Goal: Information Seeking & Learning: Learn about a topic

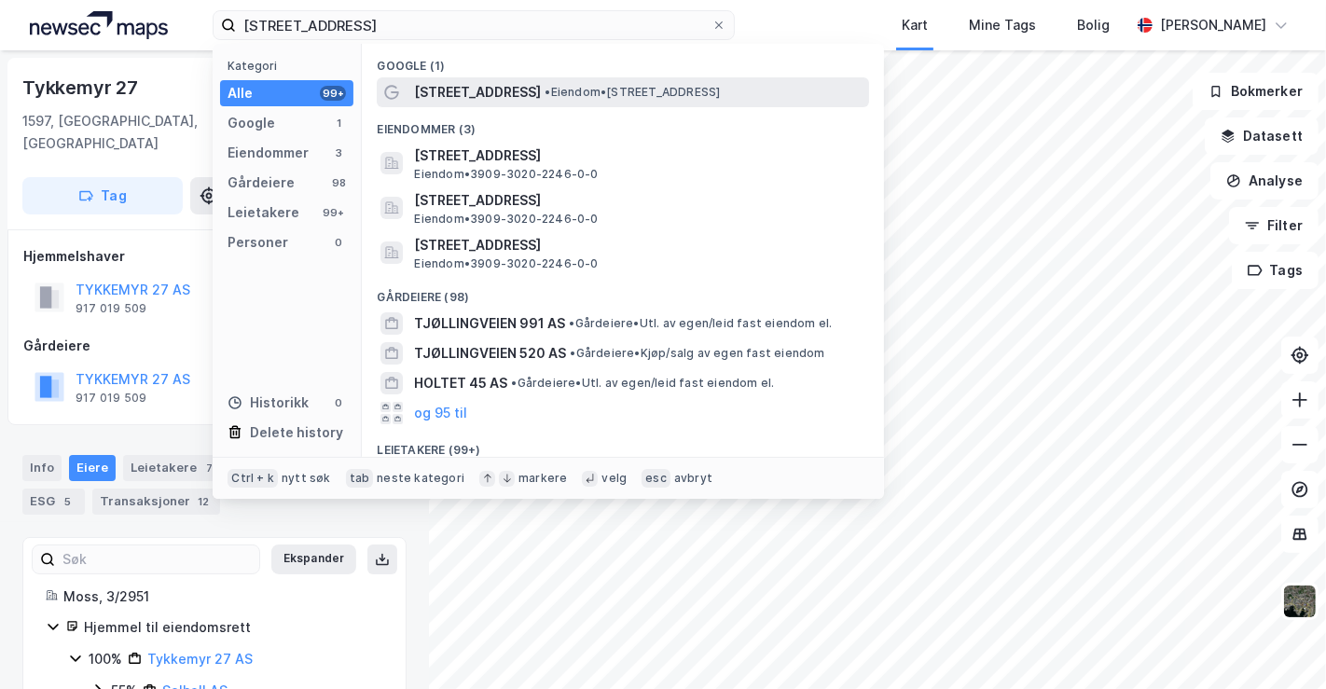
click at [517, 92] on div "[STREET_ADDRESS] • Eiendom • [STREET_ADDRESS]" at bounding box center [639, 92] width 451 height 22
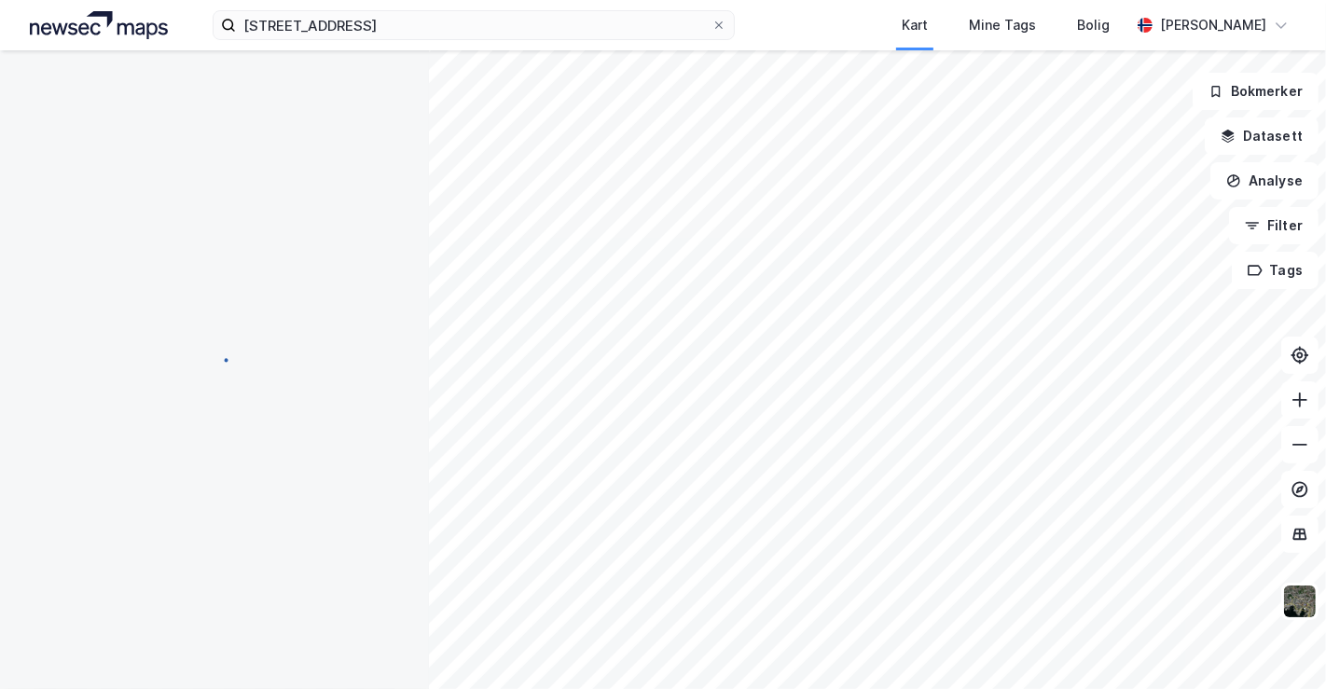
scroll to position [5, 0]
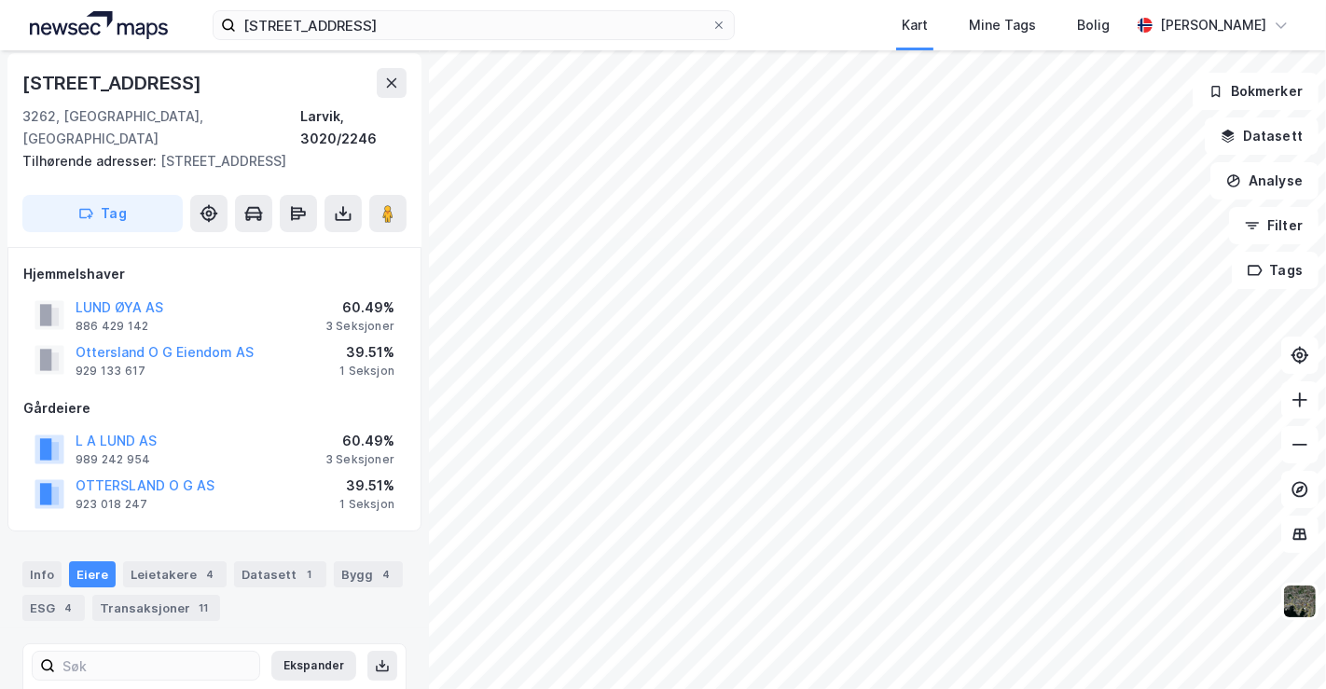
scroll to position [5, 0]
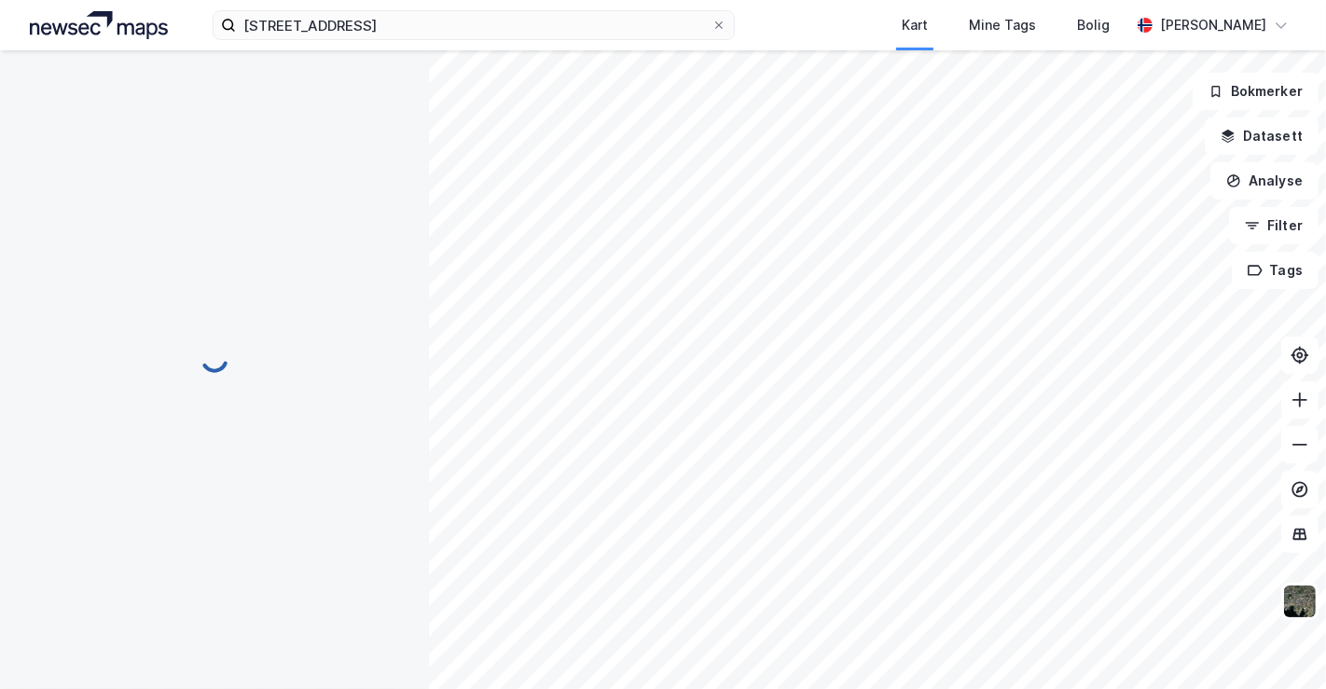
scroll to position [5, 0]
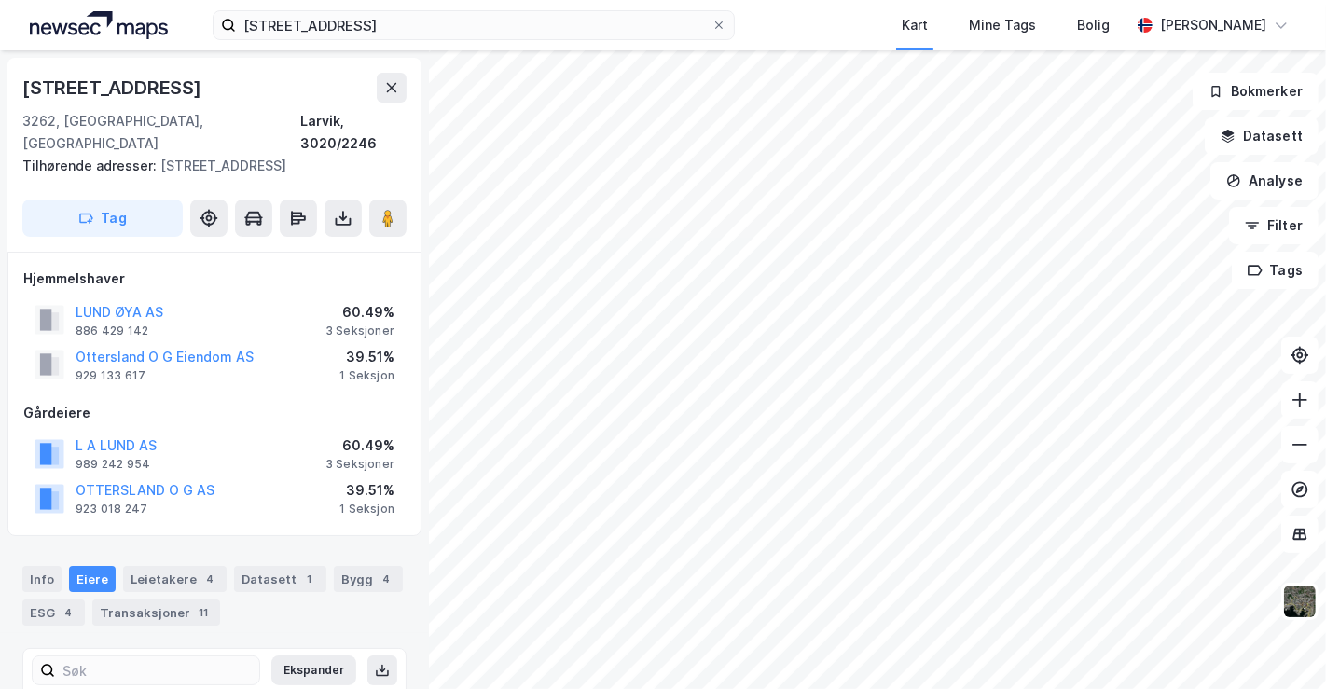
scroll to position [5, 0]
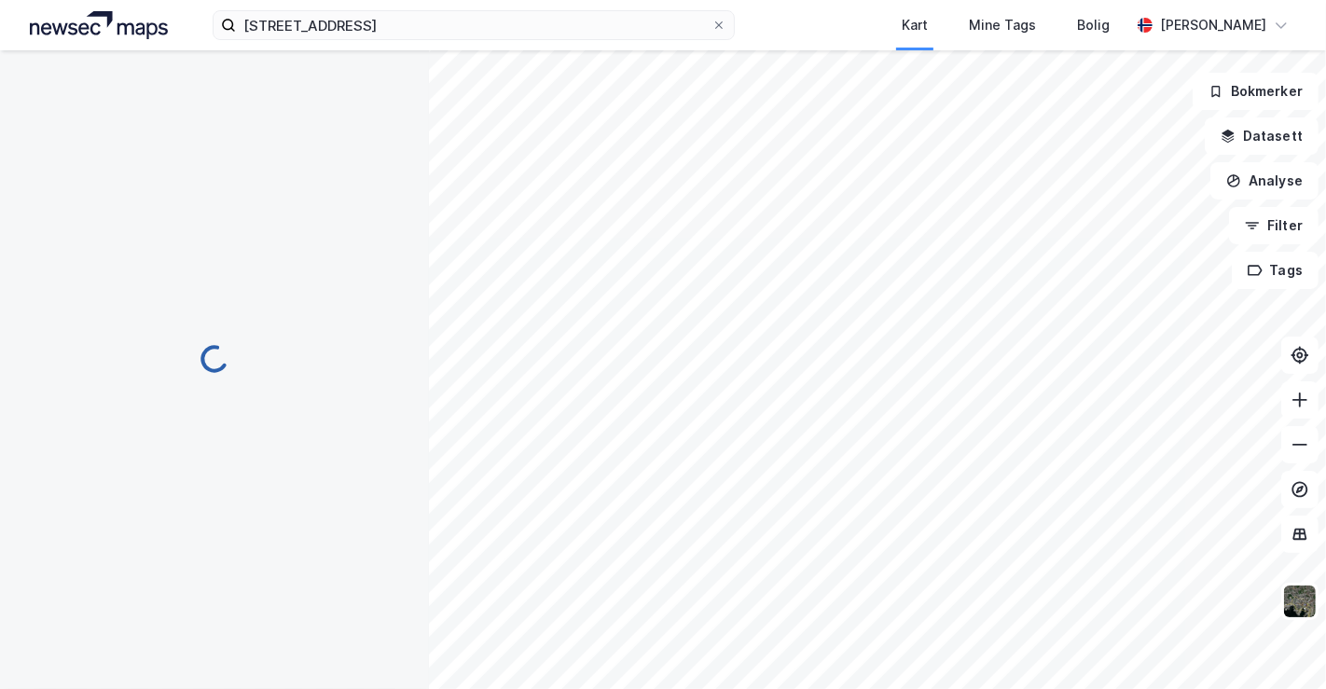
scroll to position [5, 0]
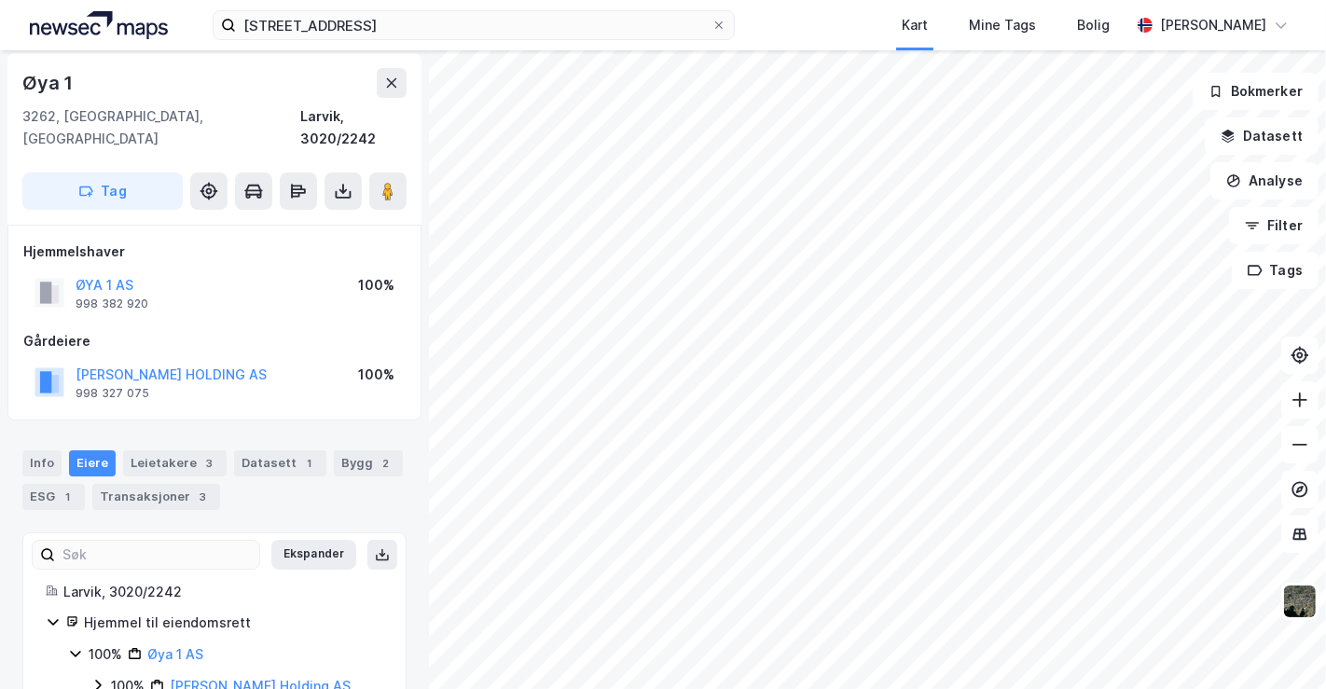
scroll to position [36, 0]
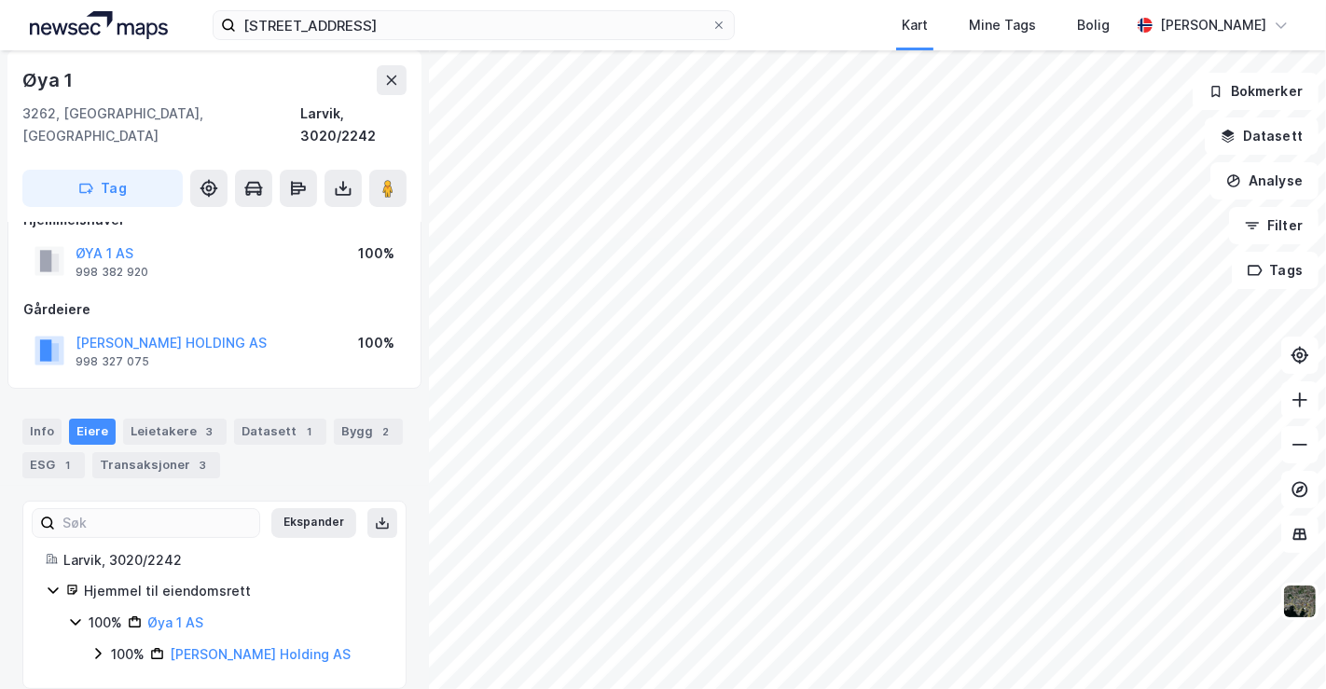
click at [98, 649] on icon at bounding box center [98, 654] width 6 height 11
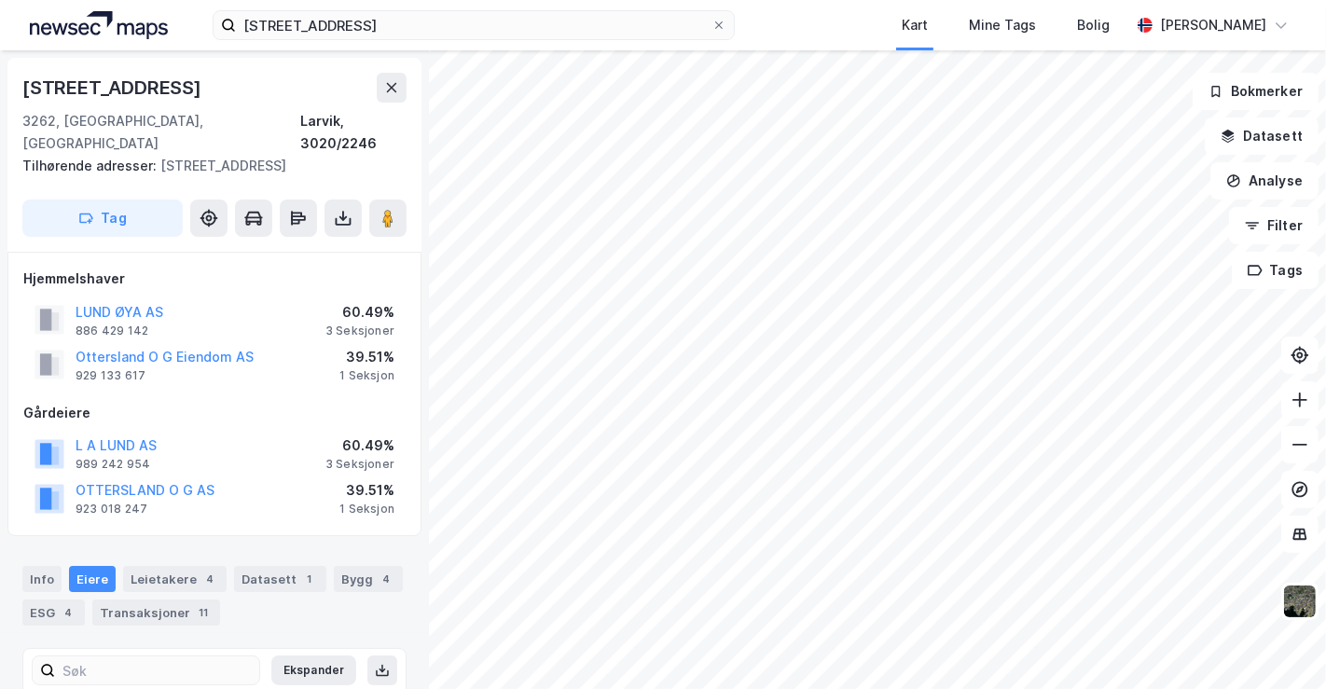
drag, startPoint x: 194, startPoint y: 285, endPoint x: 229, endPoint y: 288, distance: 34.6
click at [229, 298] on div "LUND ØYA AS 886 429 142 60.49% 3 Seksjoner" at bounding box center [214, 320] width 382 height 45
drag, startPoint x: 175, startPoint y: 420, endPoint x: 69, endPoint y: 426, distance: 106.5
click at [69, 431] on div "L A LUND AS 989 242 954 60.49% 3 Seksjoner" at bounding box center [214, 453] width 382 height 45
copy button "L A LUND AS"
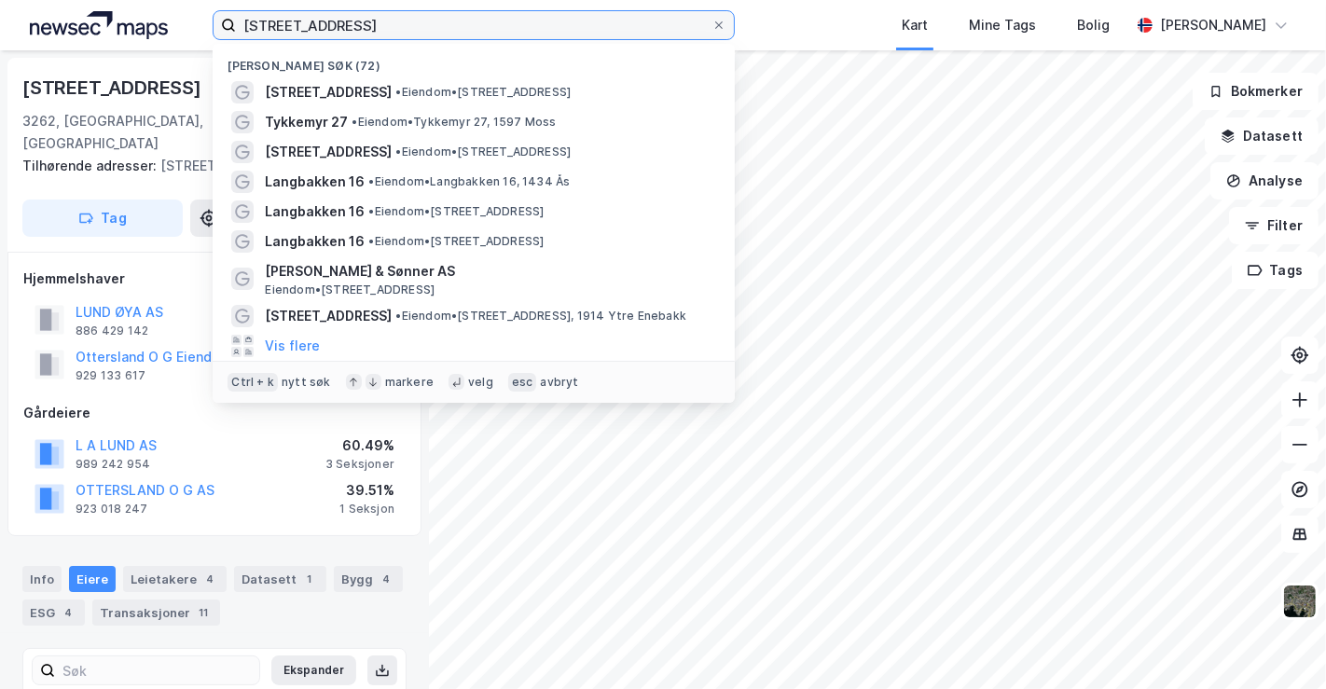
click at [437, 26] on input "[STREET_ADDRESS]" at bounding box center [474, 25] width 476 height 28
paste input "L A LUND AS"
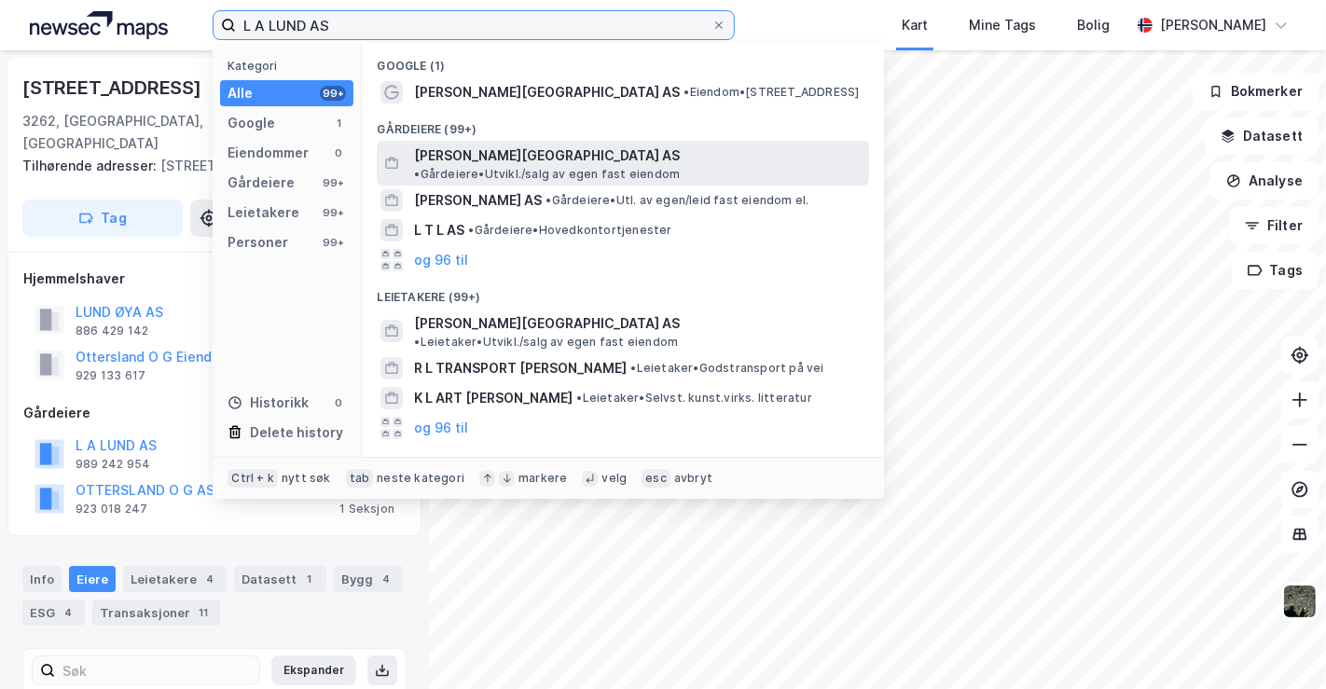
type input "L A LUND AS"
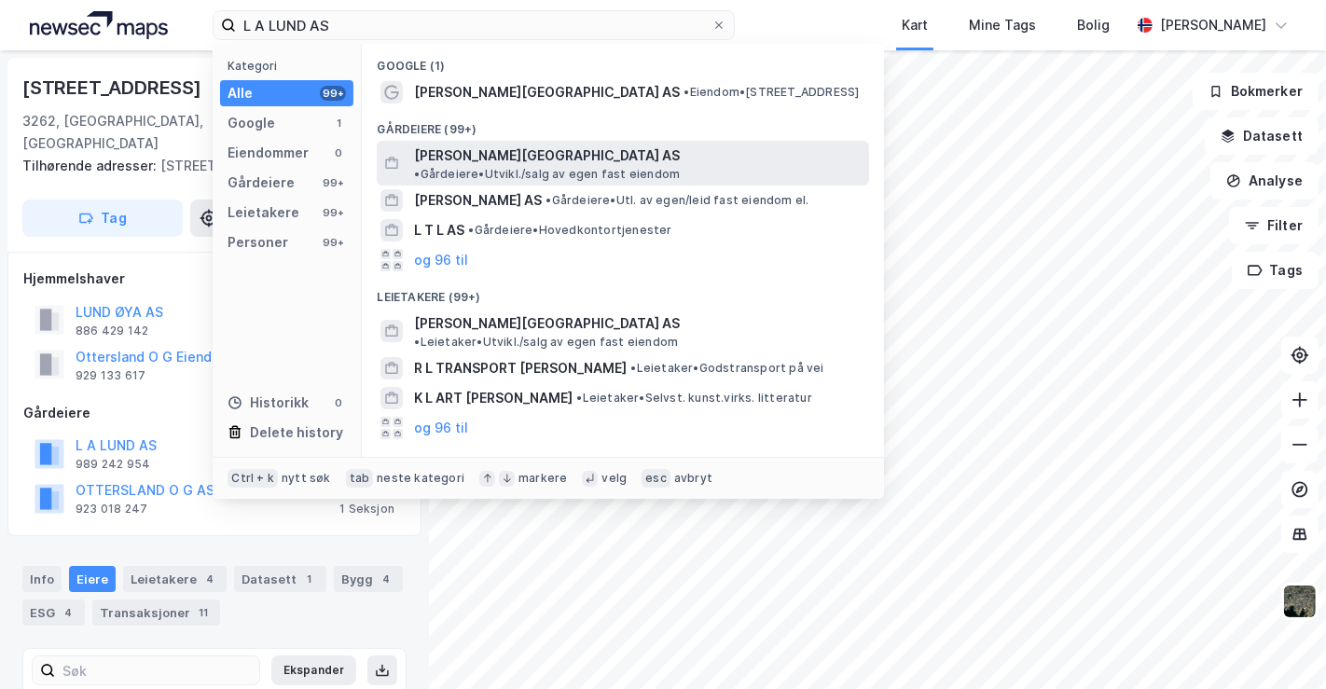
click at [456, 149] on span "[PERSON_NAME][GEOGRAPHIC_DATA] AS" at bounding box center [547, 156] width 266 height 22
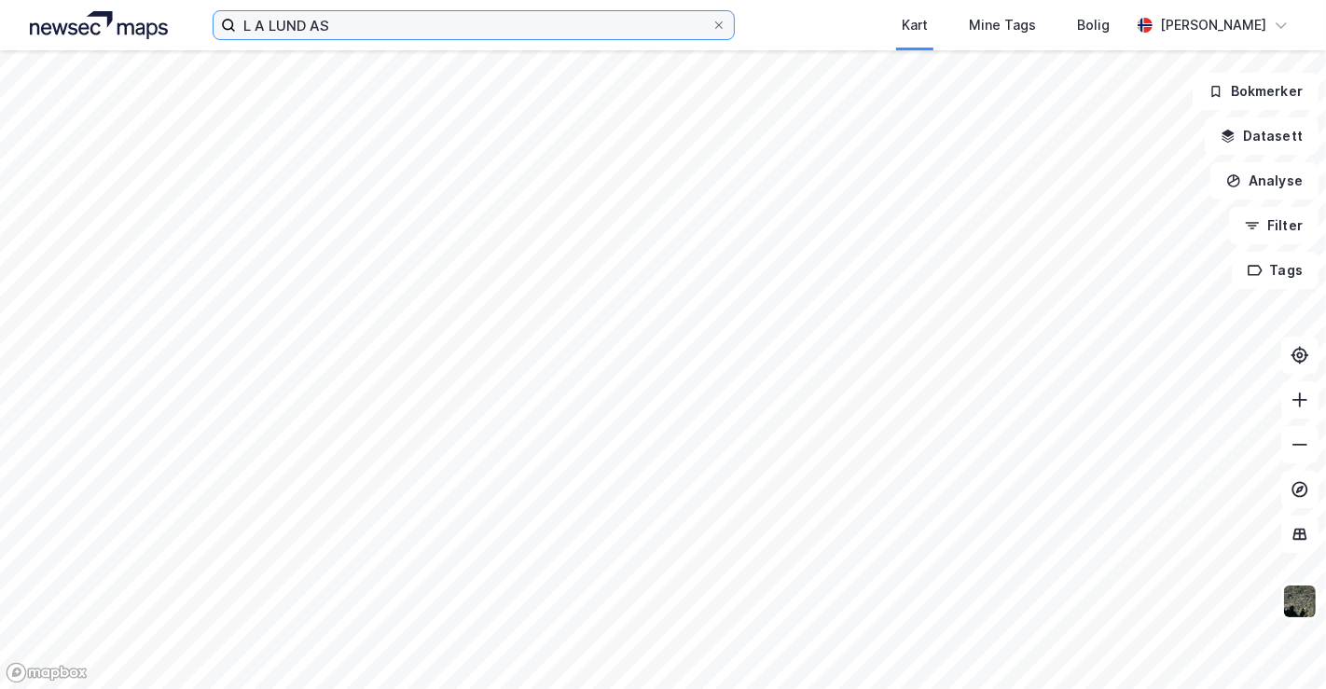
click at [394, 35] on input "L A LUND AS" at bounding box center [474, 25] width 476 height 28
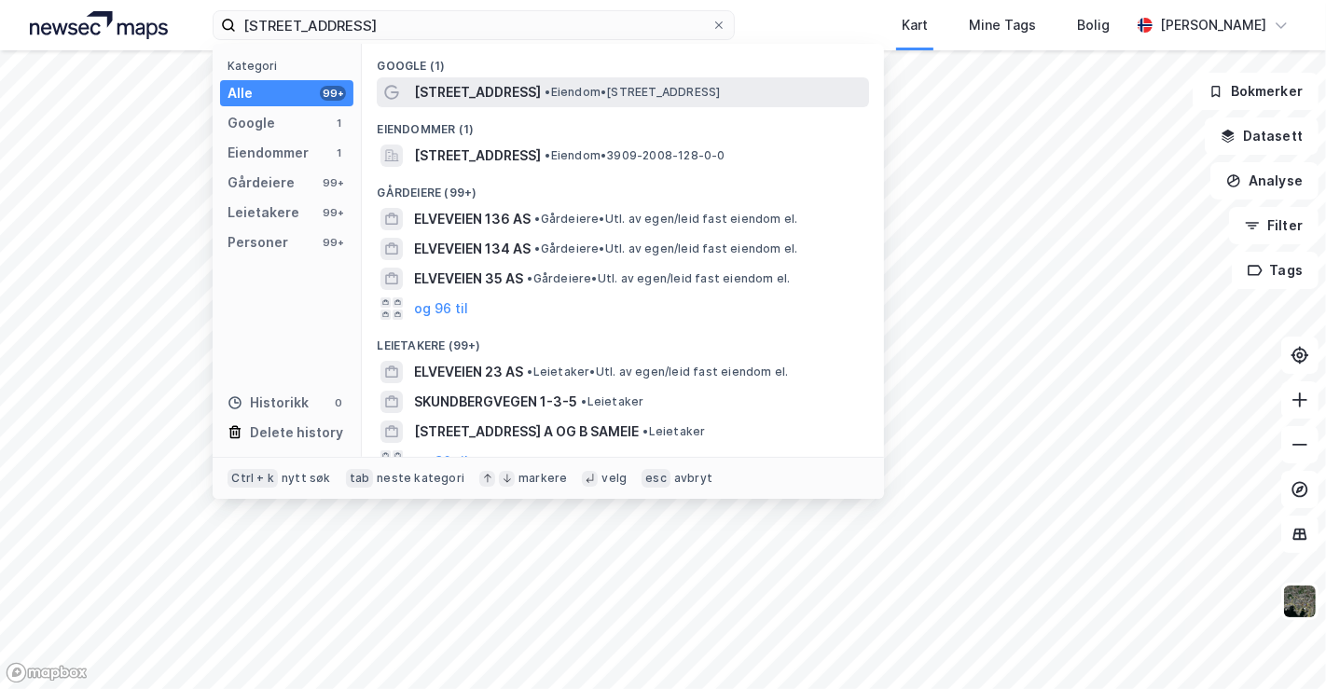
click at [545, 96] on span "•" at bounding box center [548, 92] width 6 height 14
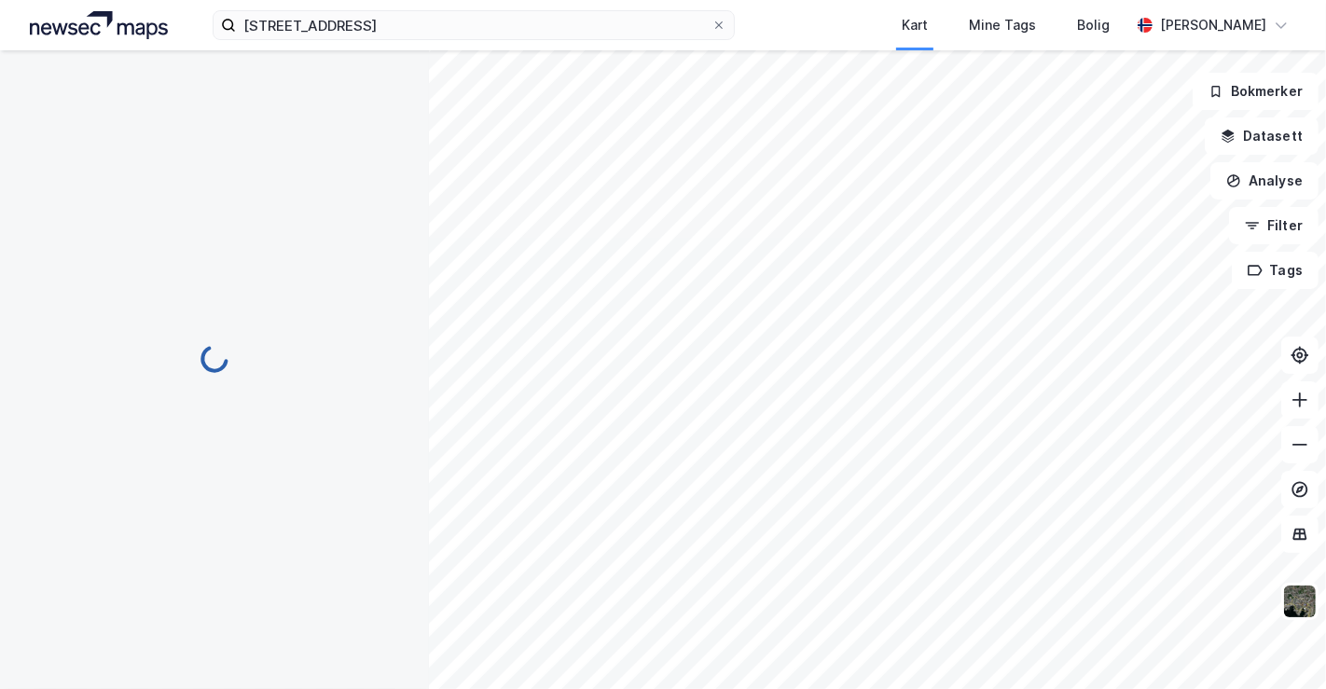
scroll to position [5, 0]
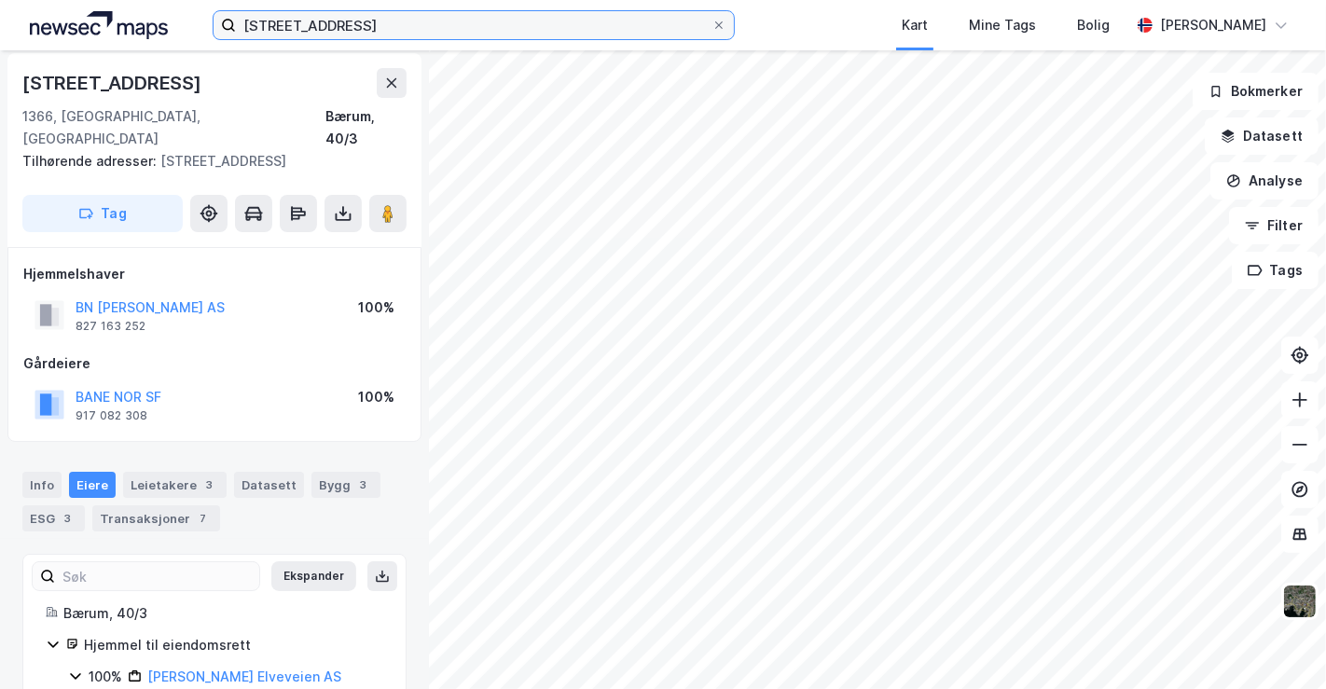
click at [352, 29] on input "[STREET_ADDRESS]" at bounding box center [474, 25] width 476 height 28
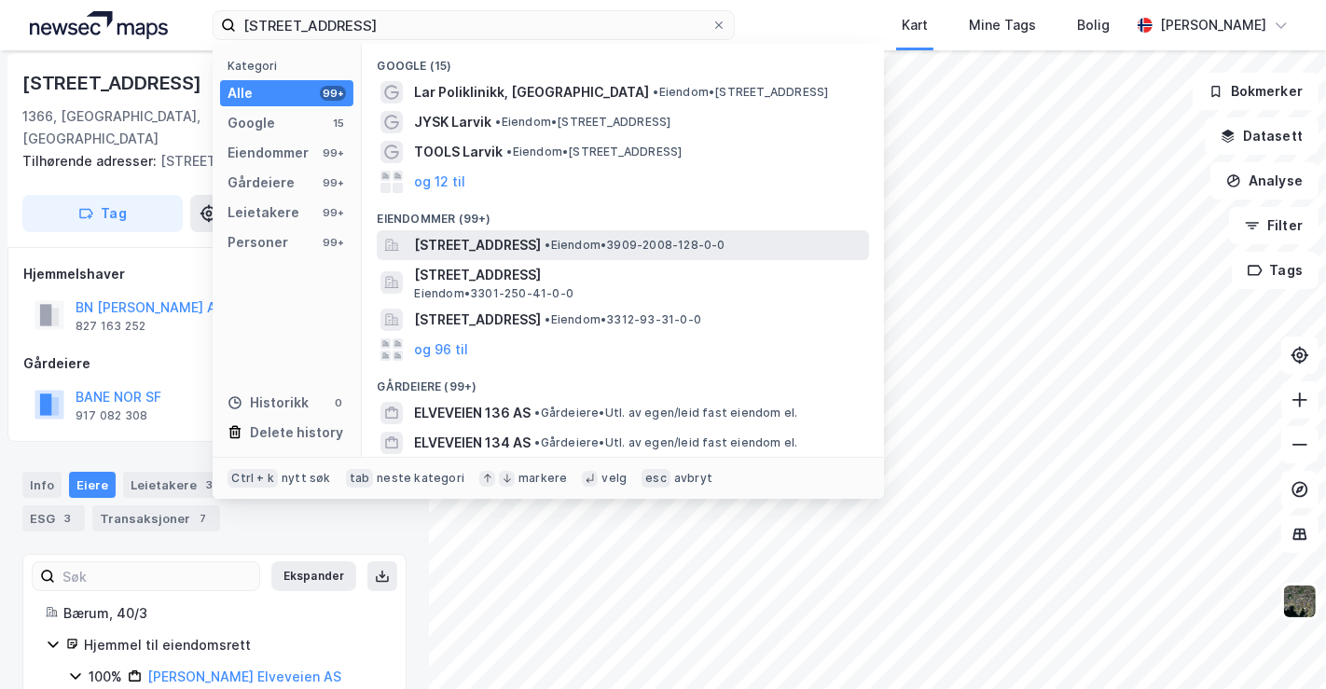
click at [541, 247] on span "[STREET_ADDRESS]" at bounding box center [477, 245] width 127 height 22
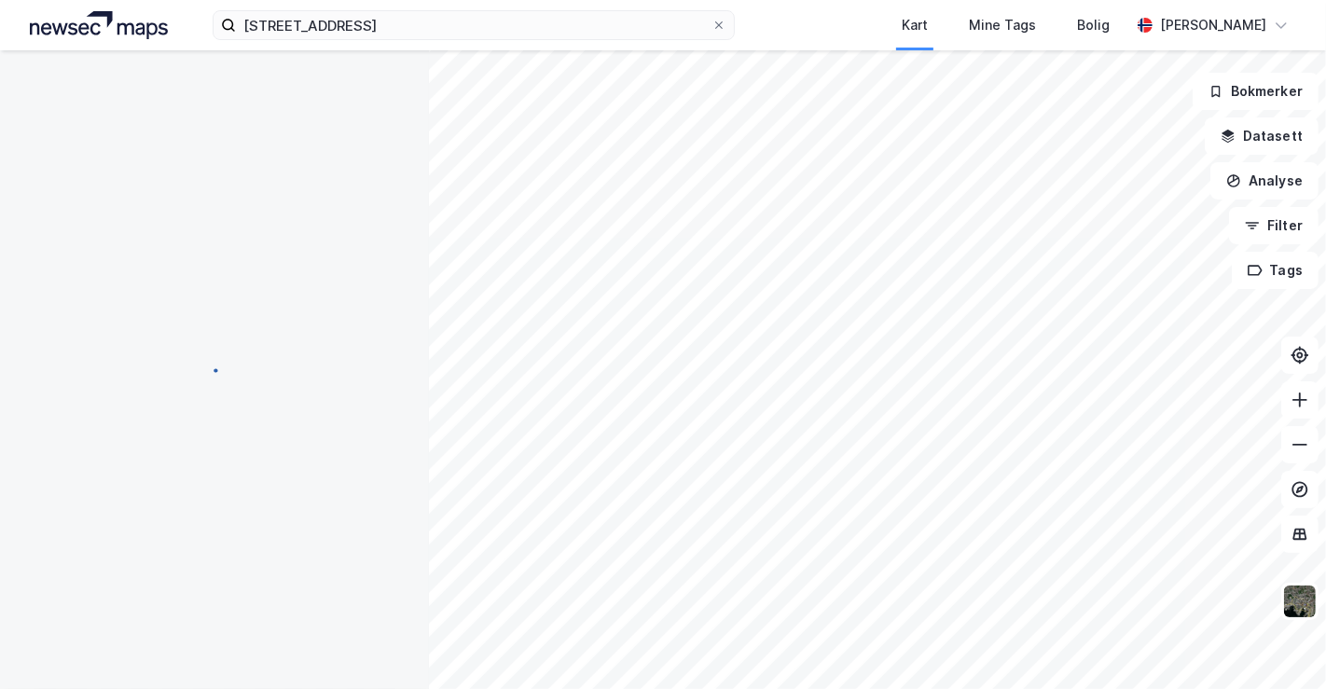
scroll to position [2, 0]
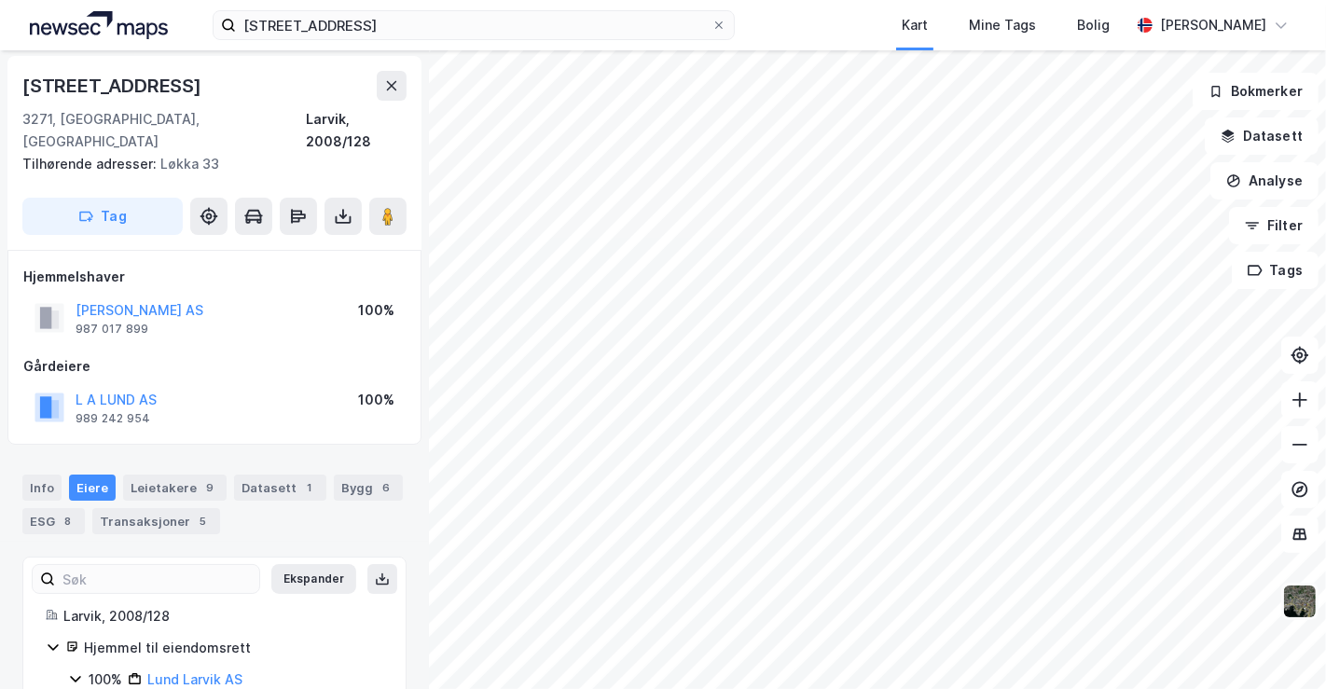
click at [1298, 596] on img at bounding box center [1300, 601] width 35 height 35
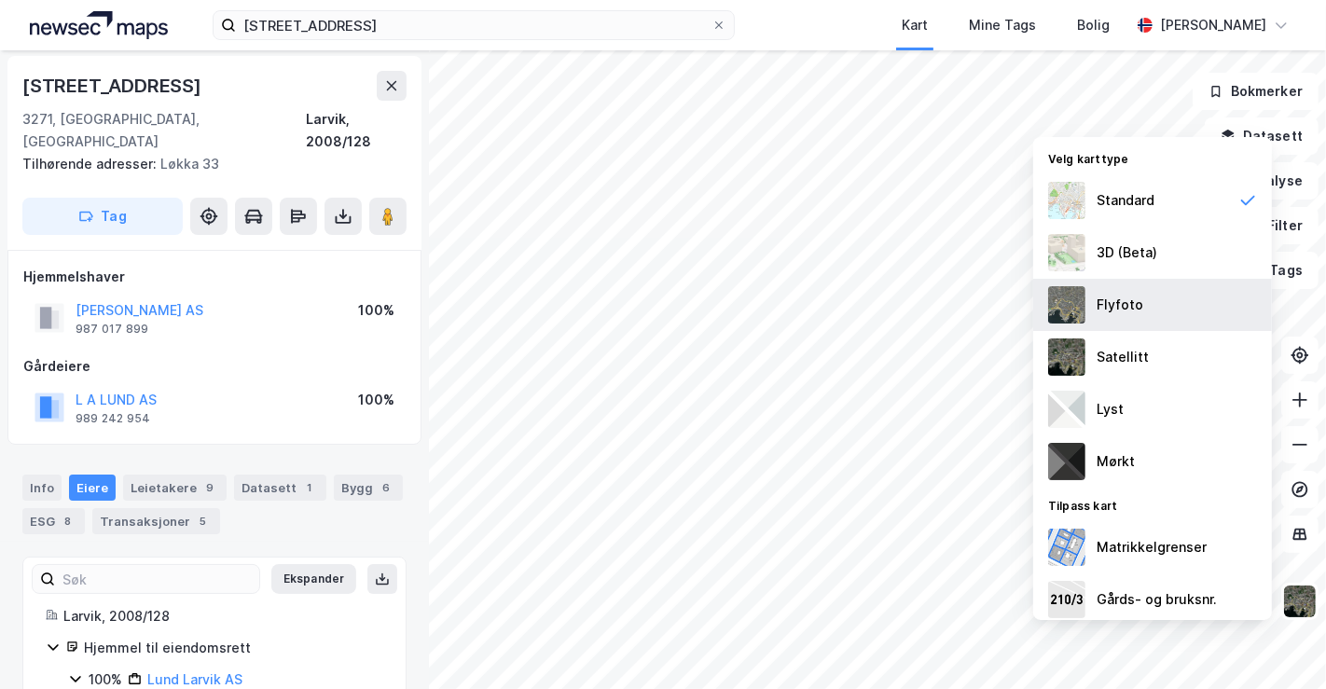
click at [1108, 311] on div "Flyfoto" at bounding box center [1120, 305] width 47 height 22
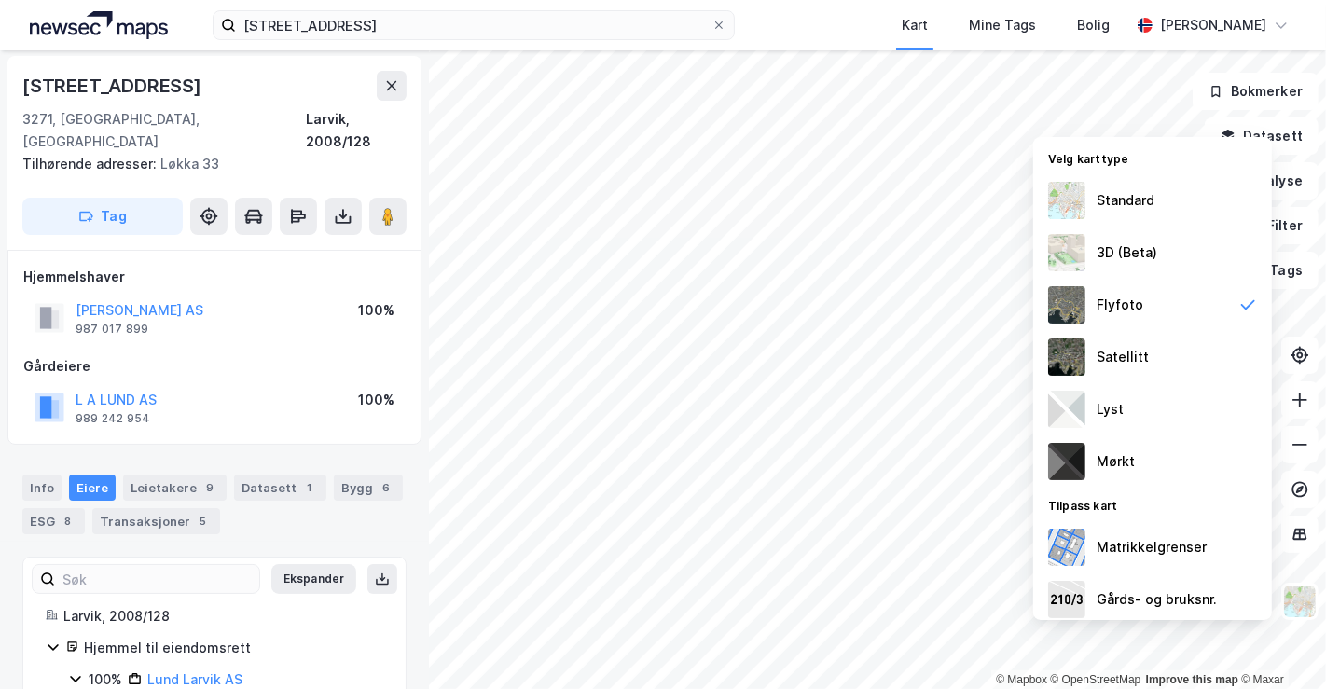
click at [1293, 600] on iframe "Chat Widget" at bounding box center [1279, 645] width 93 height 90
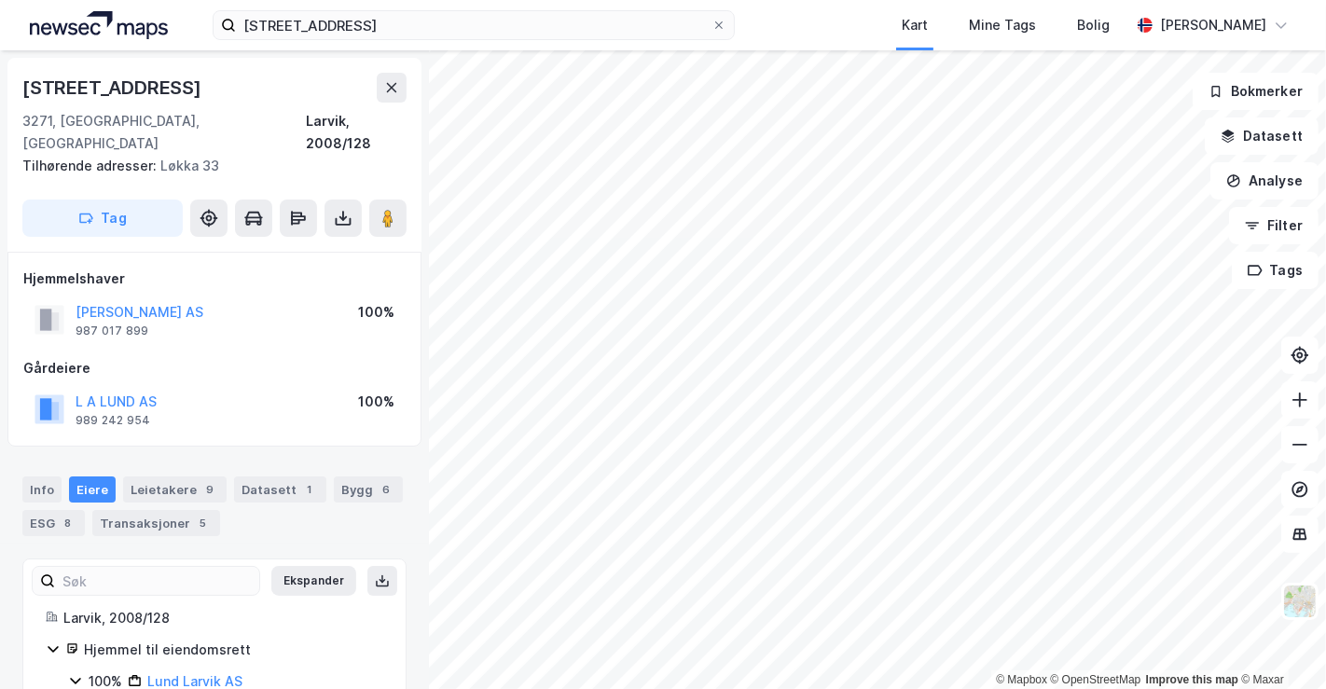
scroll to position [2, 0]
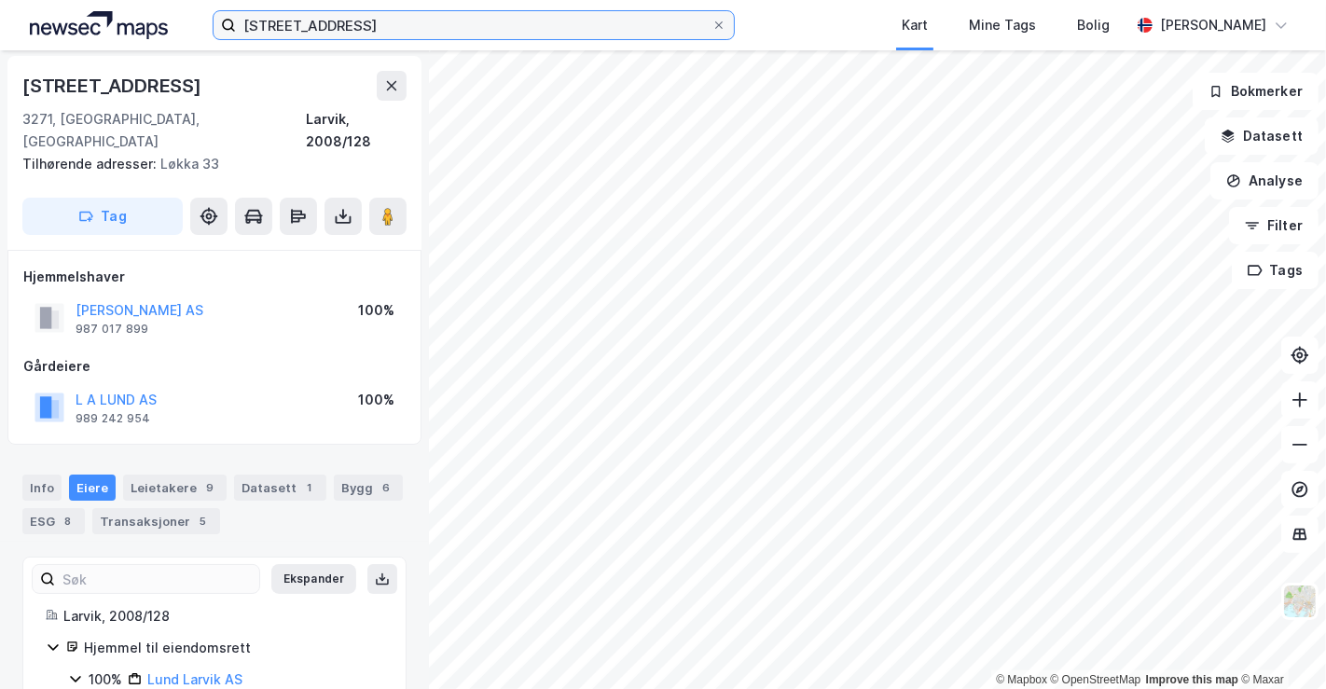
click at [495, 22] on input "[STREET_ADDRESS]" at bounding box center [474, 25] width 476 height 28
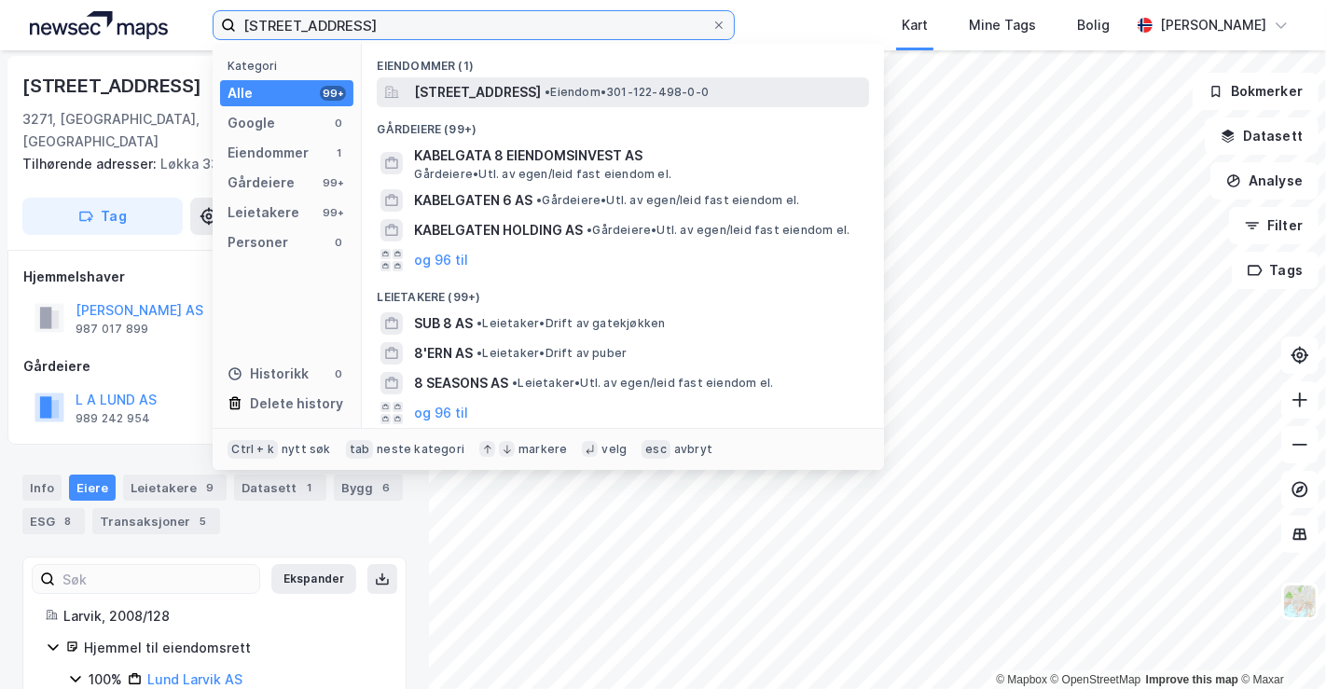
type input "[STREET_ADDRESS]"
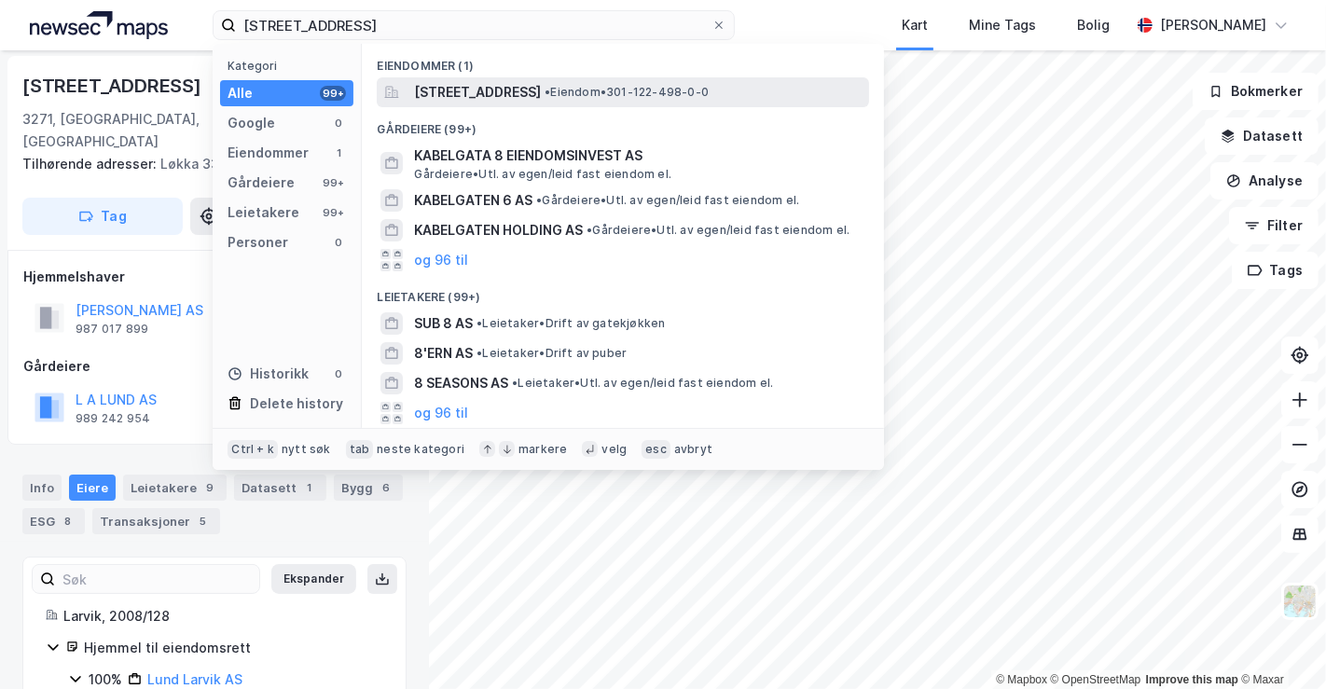
click at [487, 94] on span "[STREET_ADDRESS]" at bounding box center [477, 92] width 127 height 22
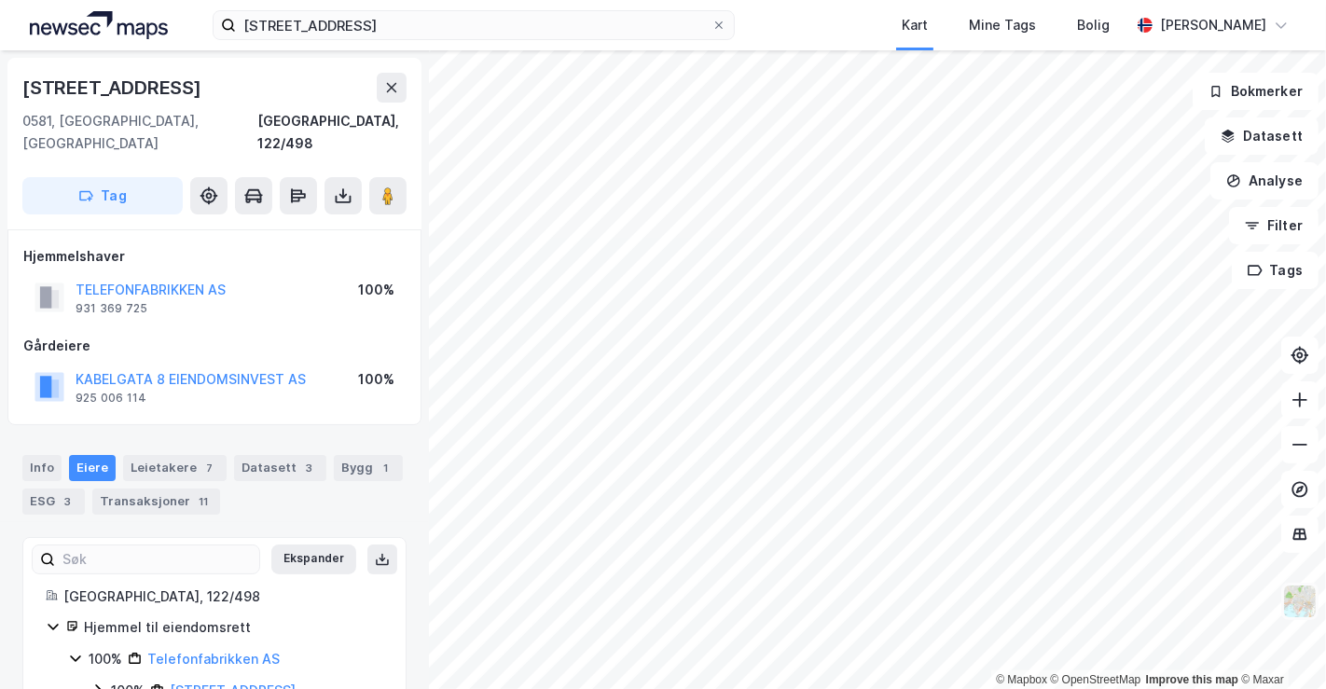
click at [1298, 591] on img at bounding box center [1300, 601] width 35 height 35
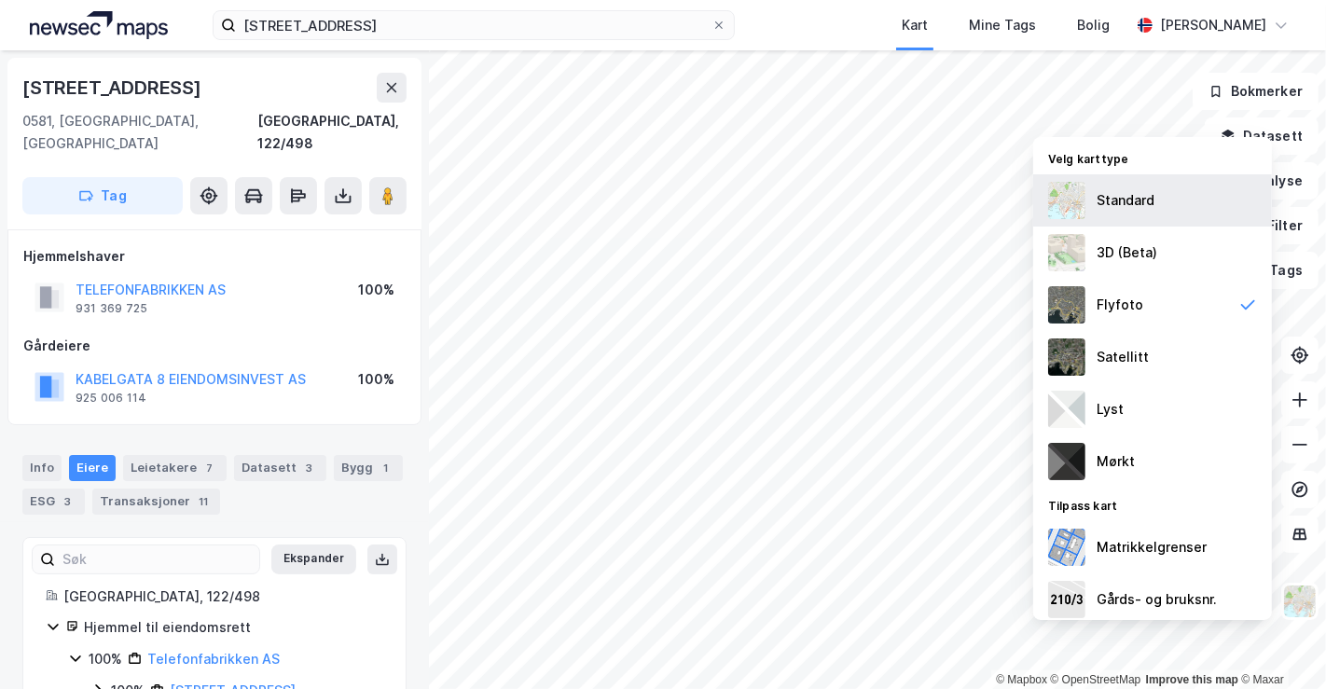
click at [1131, 193] on div "Standard" at bounding box center [1126, 200] width 58 height 22
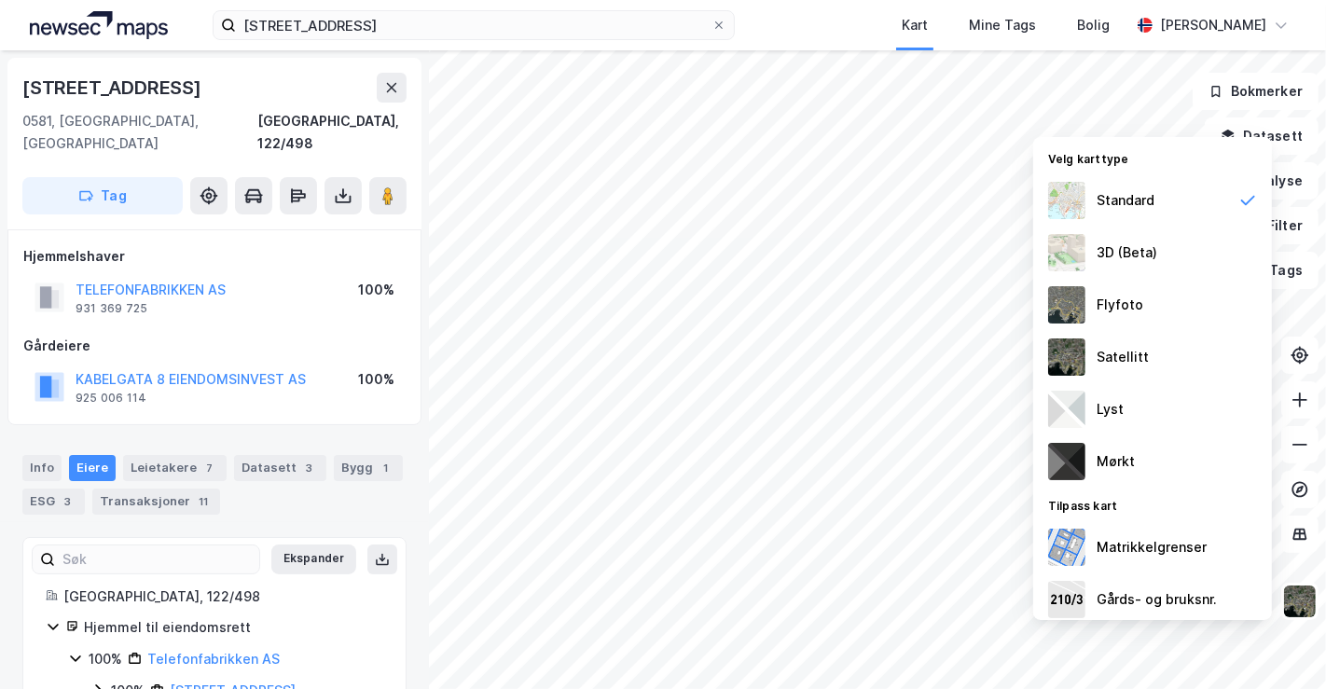
scroll to position [2, 0]
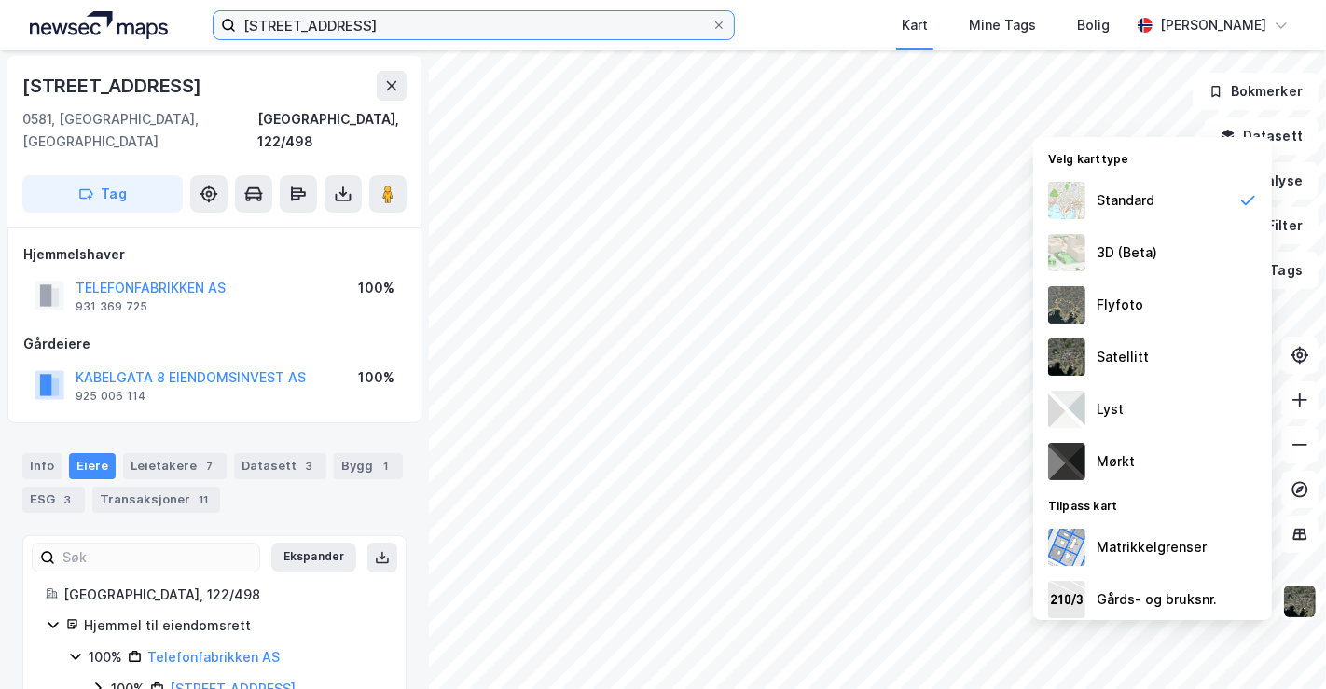
click at [384, 21] on input "[STREET_ADDRESS]" at bounding box center [474, 25] width 476 height 28
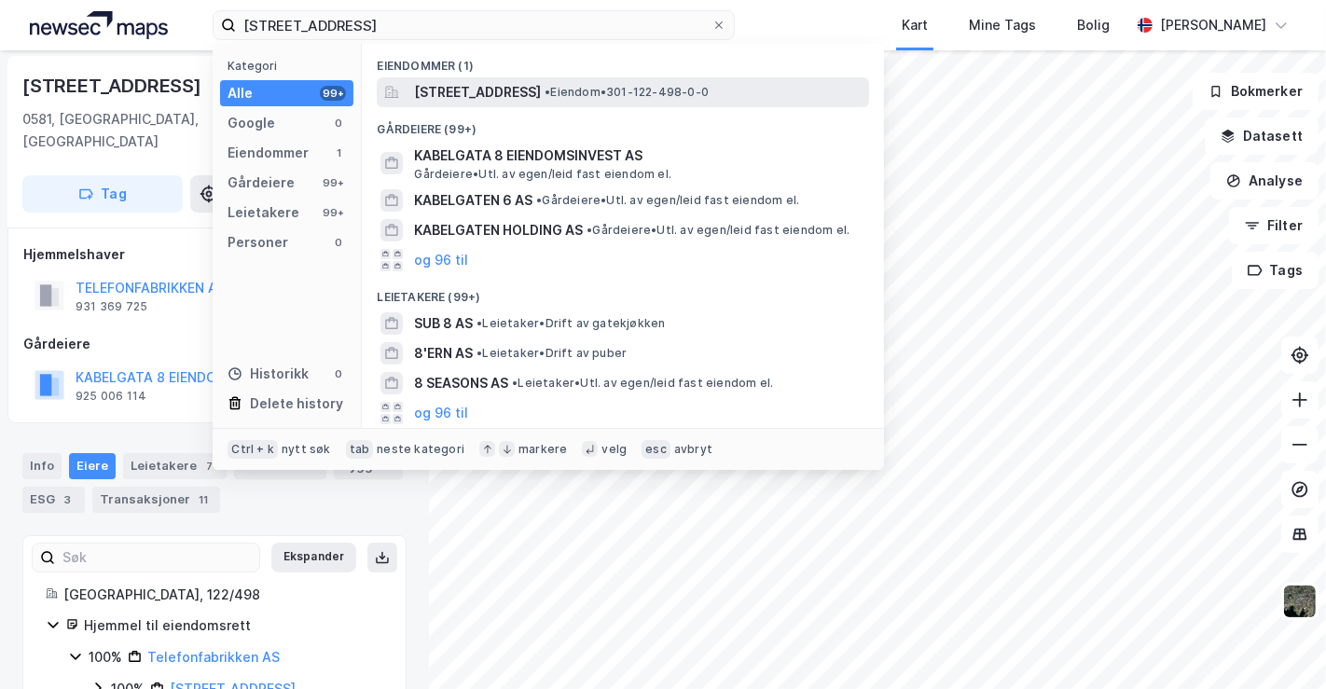
click at [523, 102] on span "[STREET_ADDRESS]" at bounding box center [477, 92] width 127 height 22
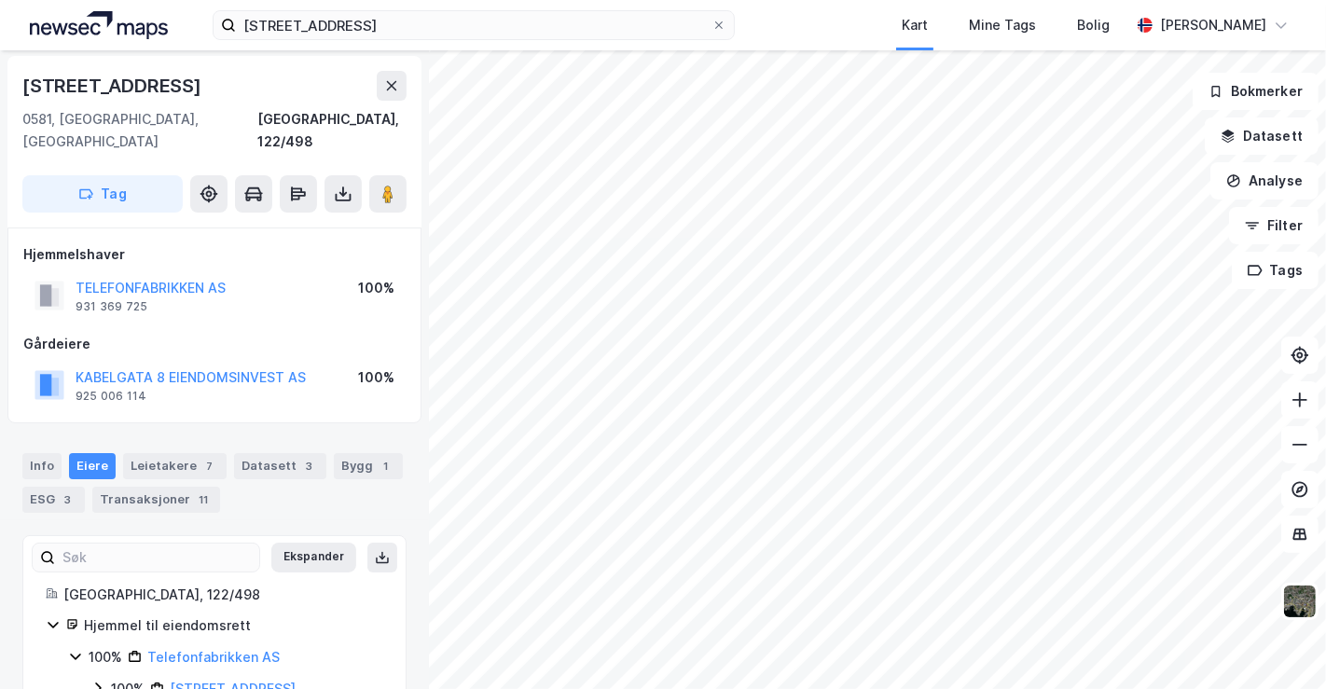
scroll to position [36, 0]
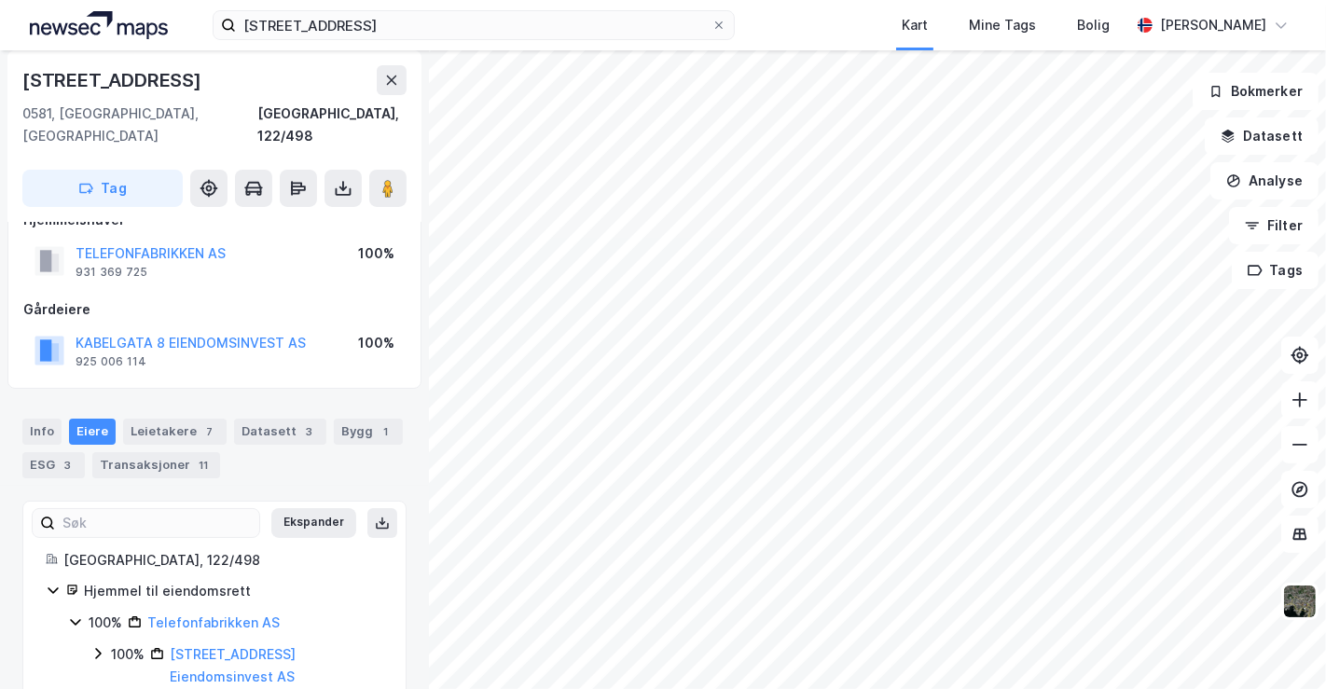
click at [74, 615] on icon at bounding box center [75, 622] width 15 height 15
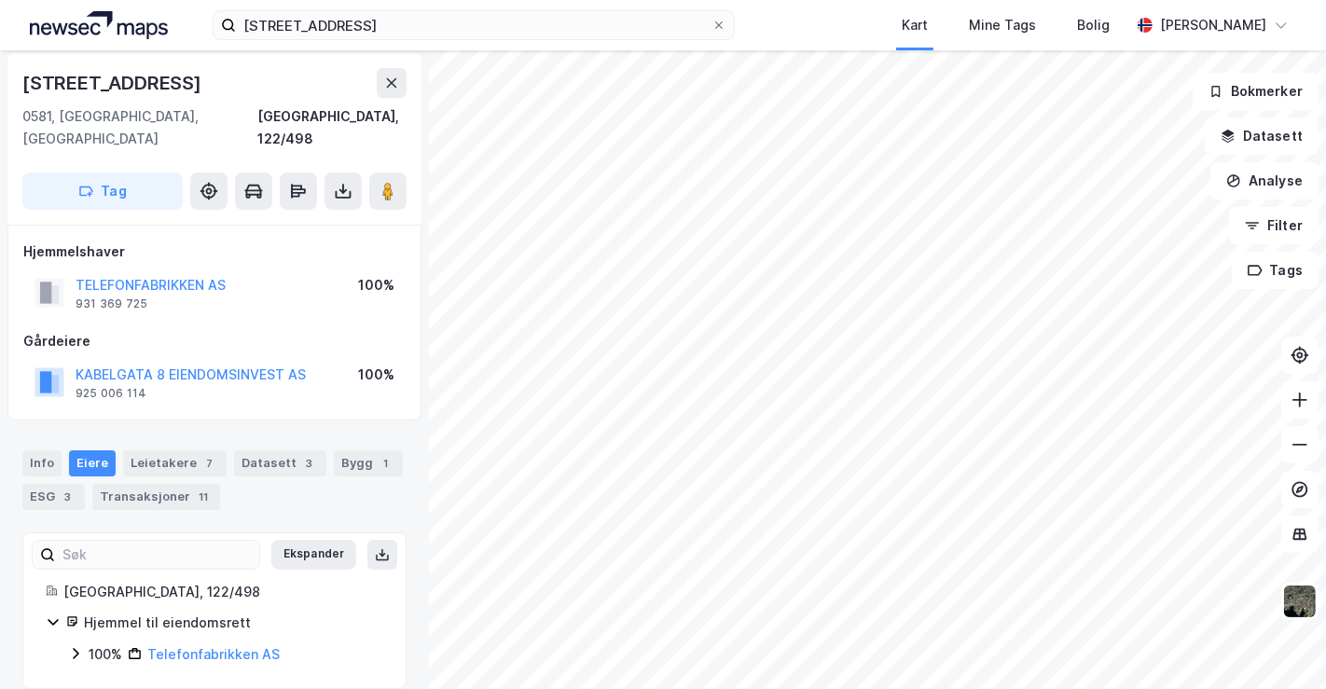
click at [75, 649] on icon at bounding box center [76, 654] width 6 height 11
click at [95, 678] on icon at bounding box center [97, 685] width 15 height 15
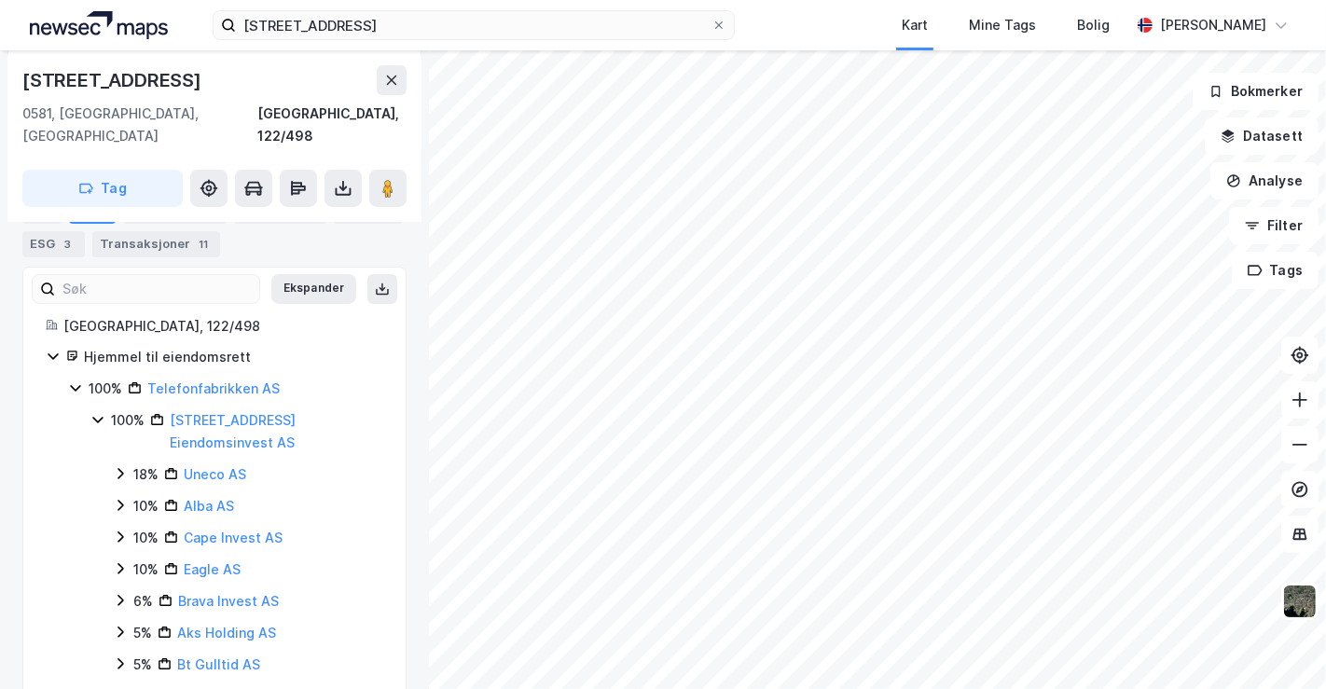
scroll to position [269, 0]
click at [118, 468] on icon at bounding box center [120, 475] width 15 height 15
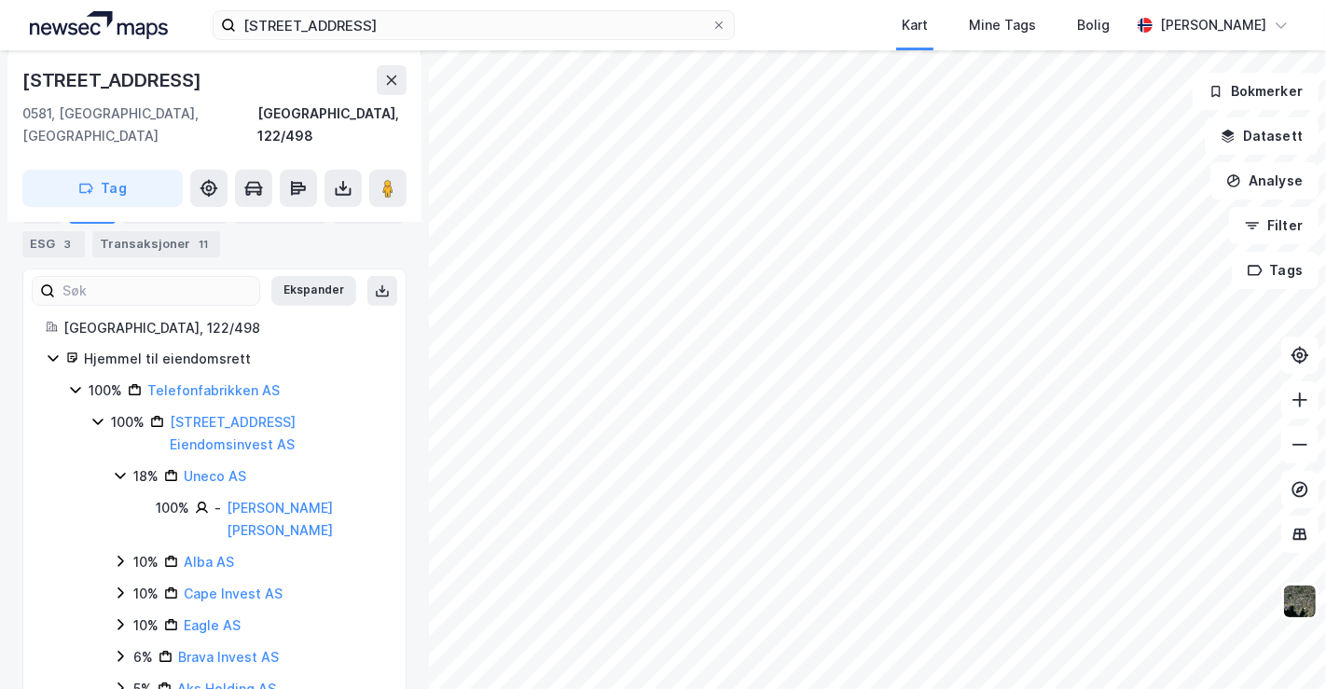
click at [121, 556] on icon at bounding box center [121, 561] width 6 height 11
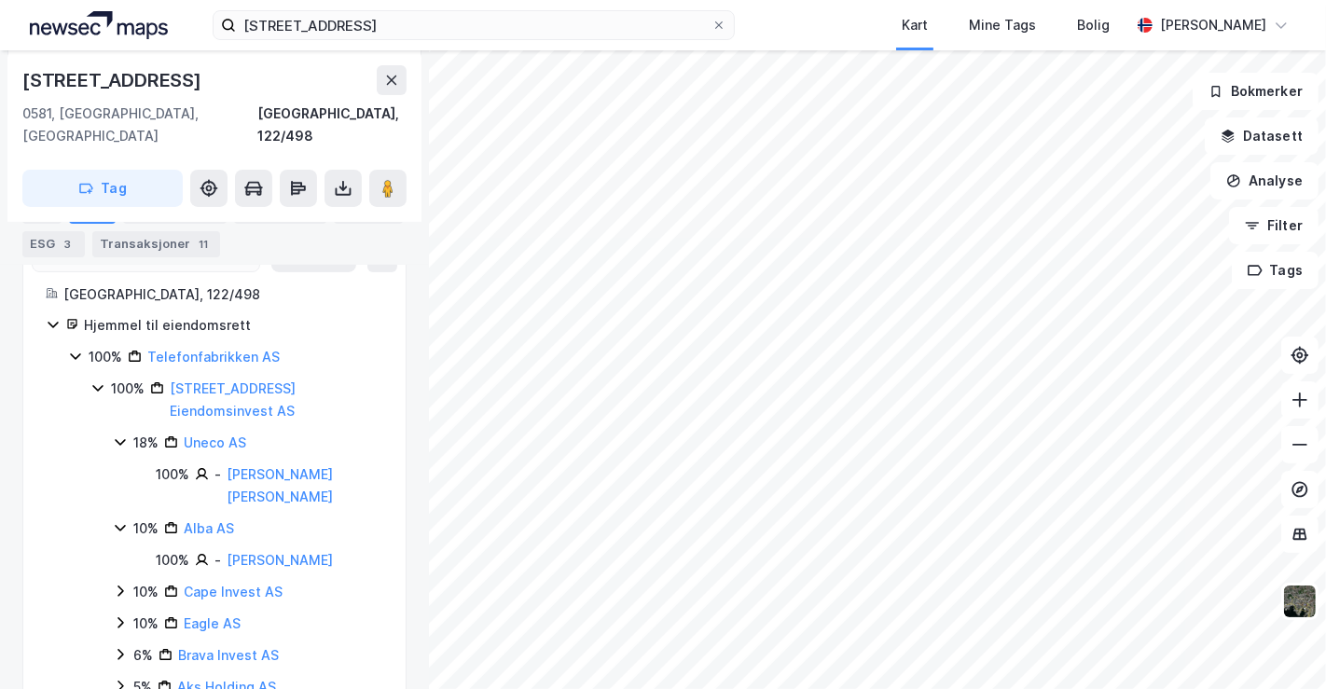
scroll to position [304, 0]
click at [170, 204] on div "Leietakere 7" at bounding box center [175, 210] width 104 height 26
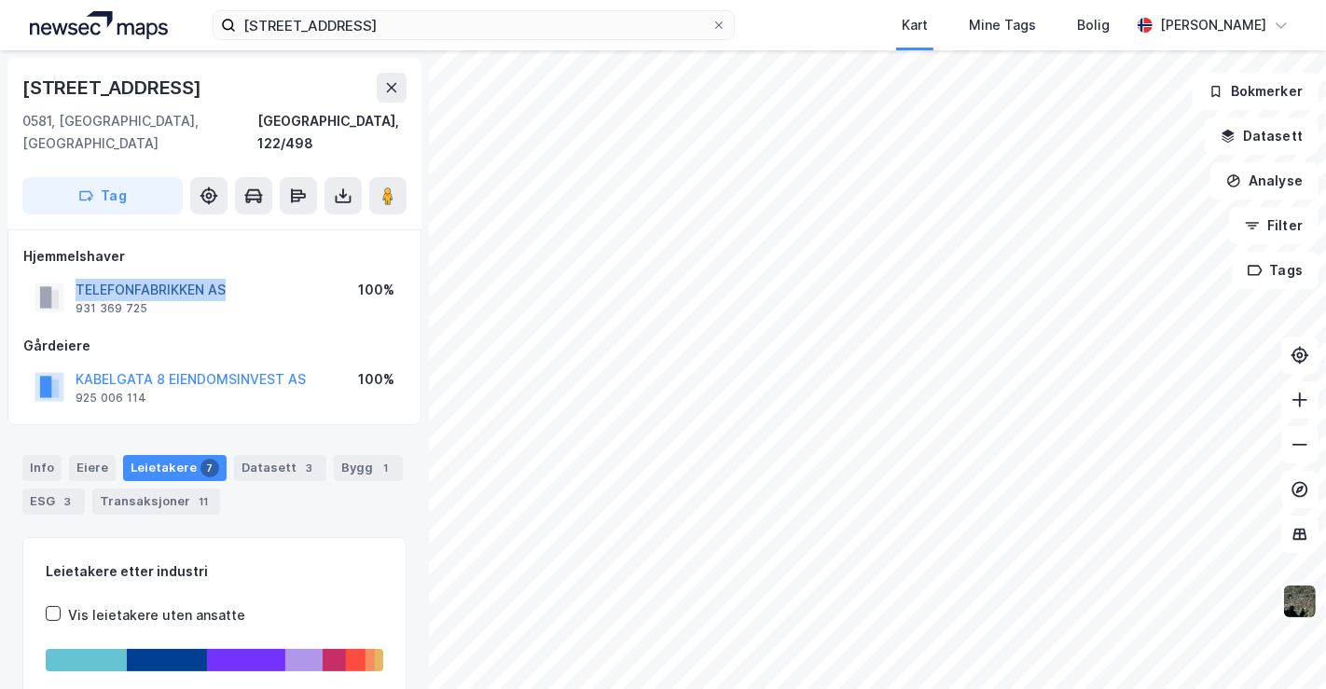
drag, startPoint x: 259, startPoint y: 265, endPoint x: 76, endPoint y: 261, distance: 183.8
click at [76, 275] on div "TELEFONFABRIKKEN AS 931 369 725 100%" at bounding box center [214, 297] width 382 height 45
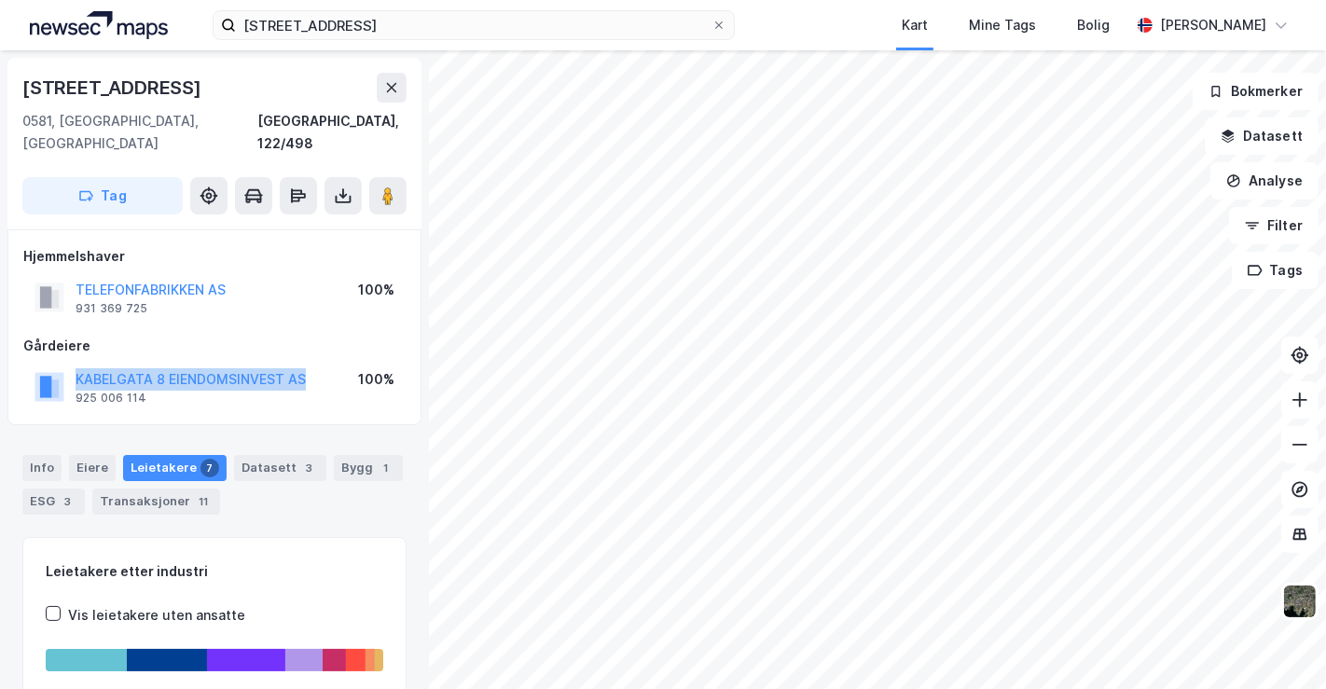
drag, startPoint x: 325, startPoint y: 356, endPoint x: 66, endPoint y: 362, distance: 258.5
click at [66, 365] on div "[STREET_ADDRESS] EIENDOMSINVEST AS 925 006 114 100%" at bounding box center [214, 387] width 382 height 45
copy button "KABELGATA 8 EIENDOMSINVEST AS"
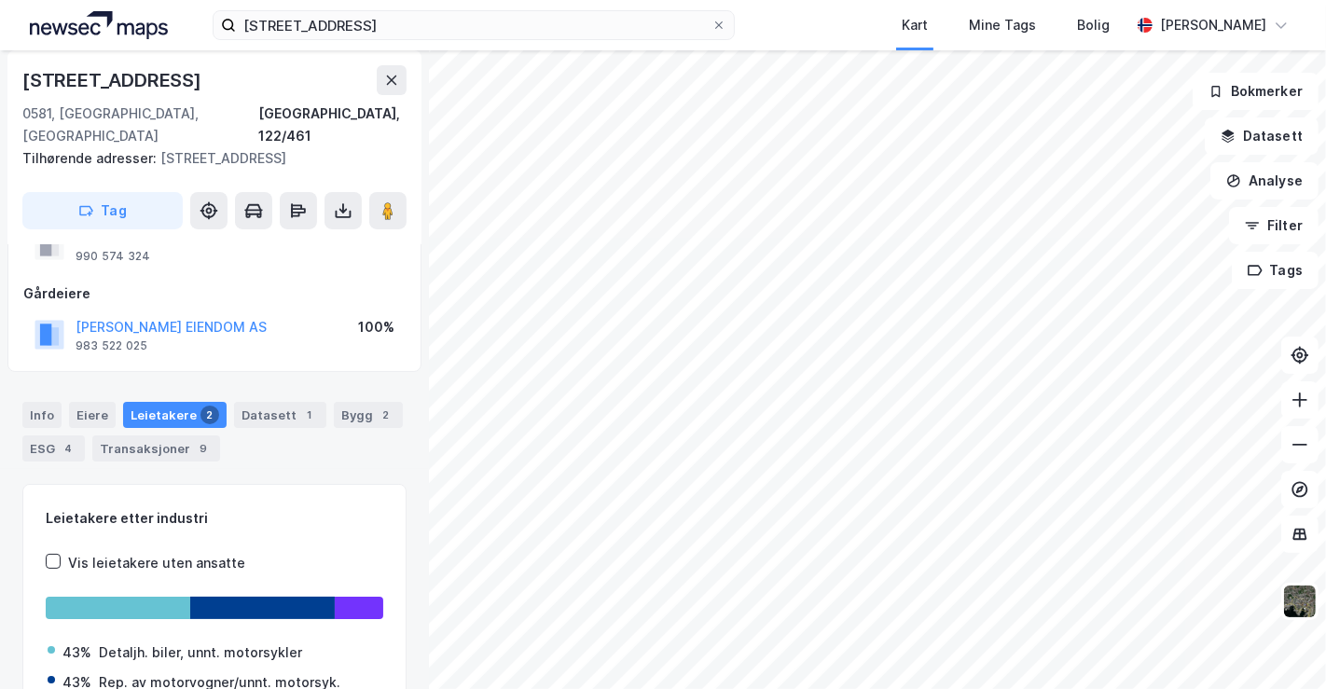
scroll to position [72, 0]
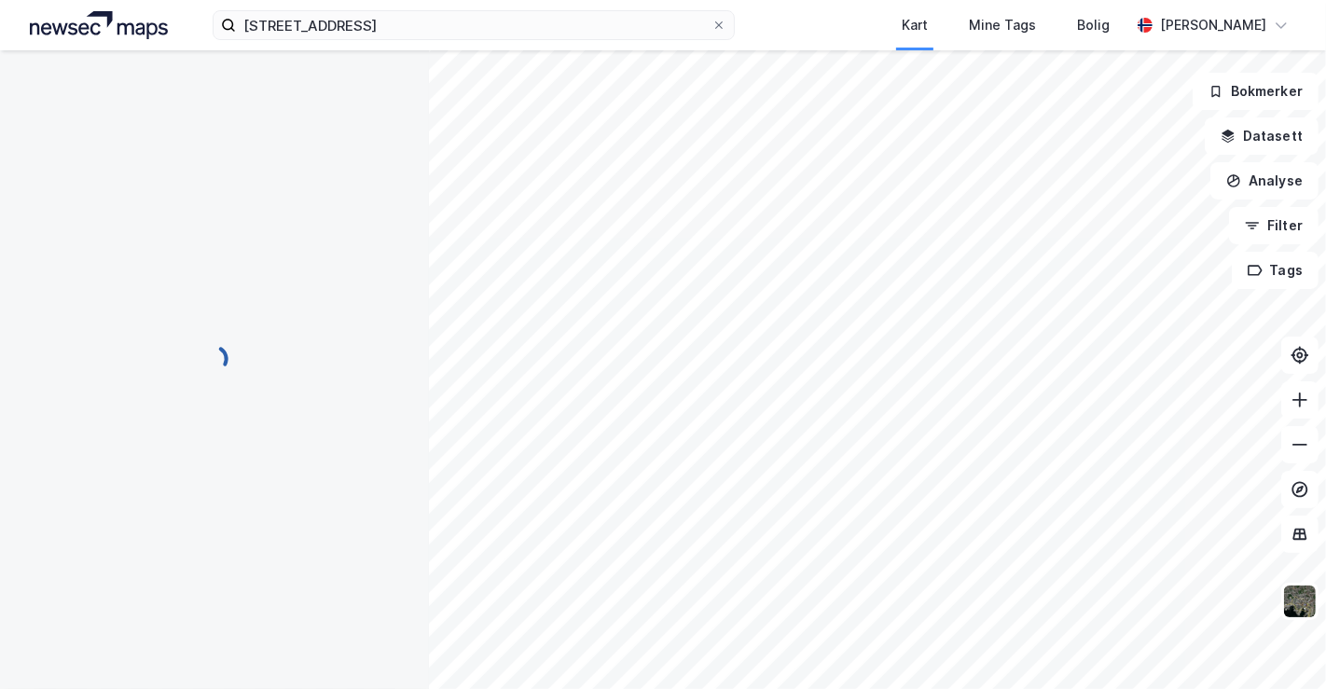
scroll to position [72, 0]
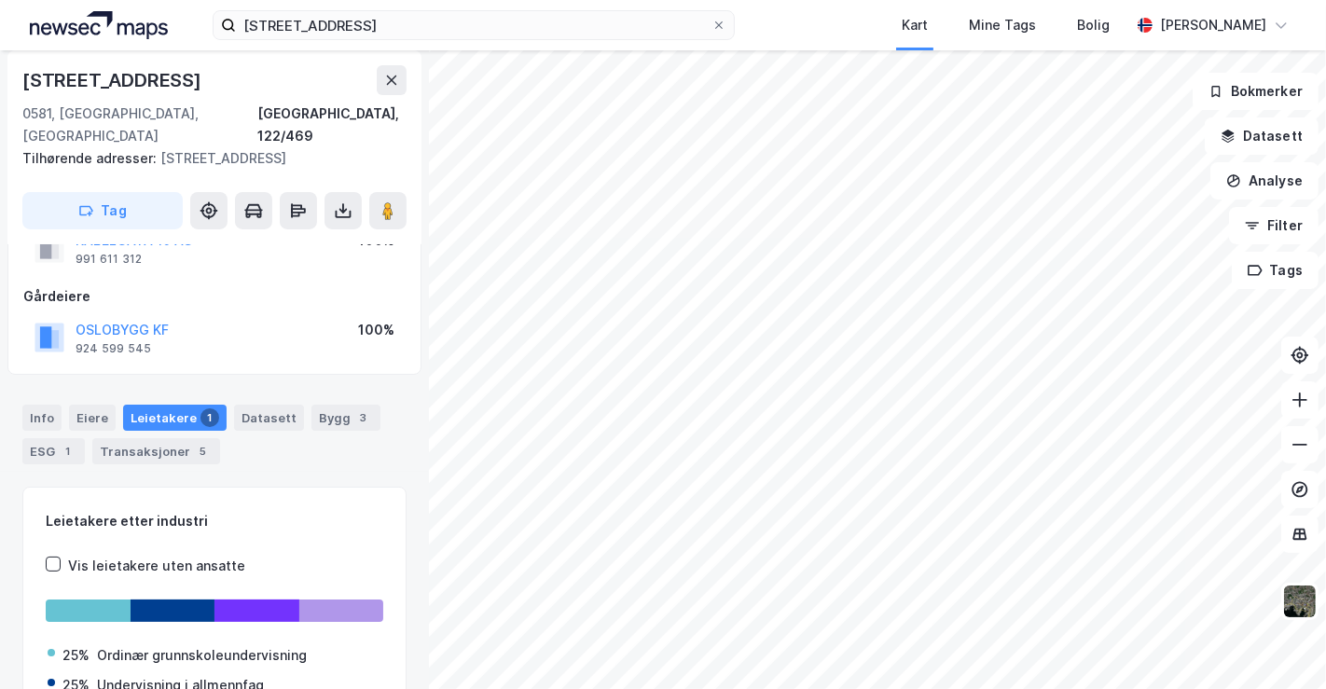
scroll to position [72, 0]
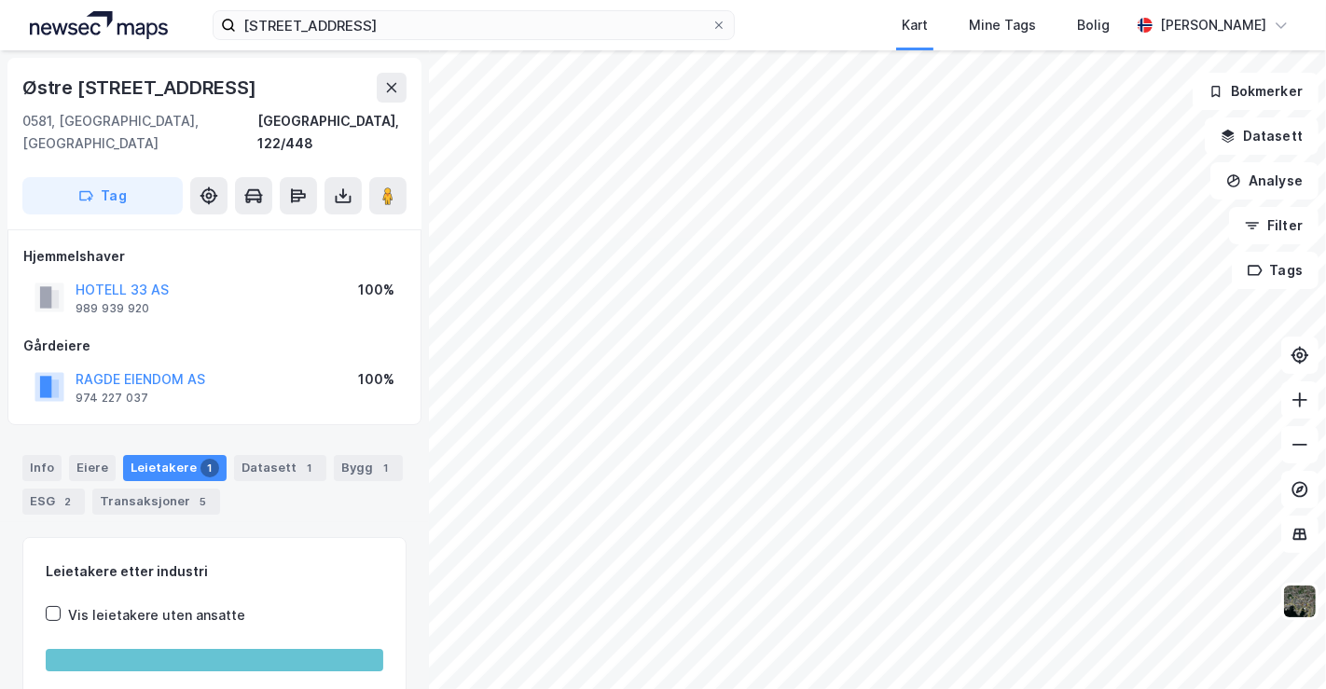
scroll to position [72, 0]
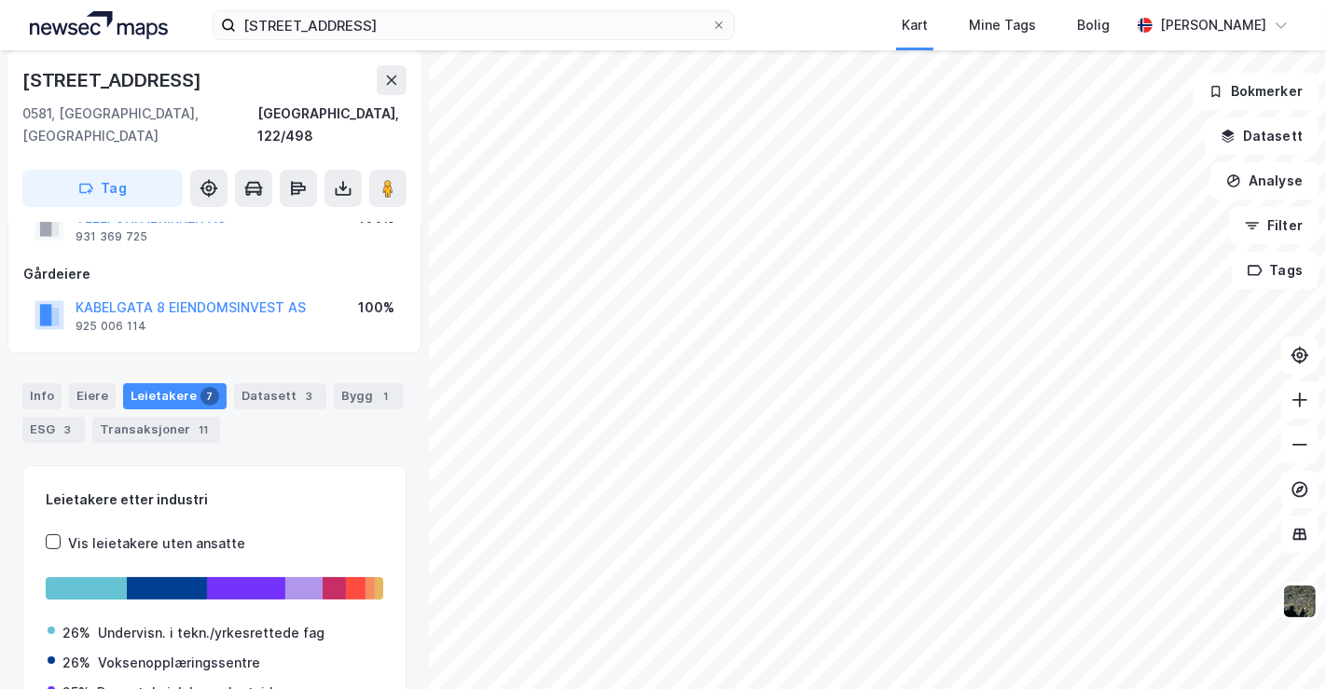
scroll to position [314, 0]
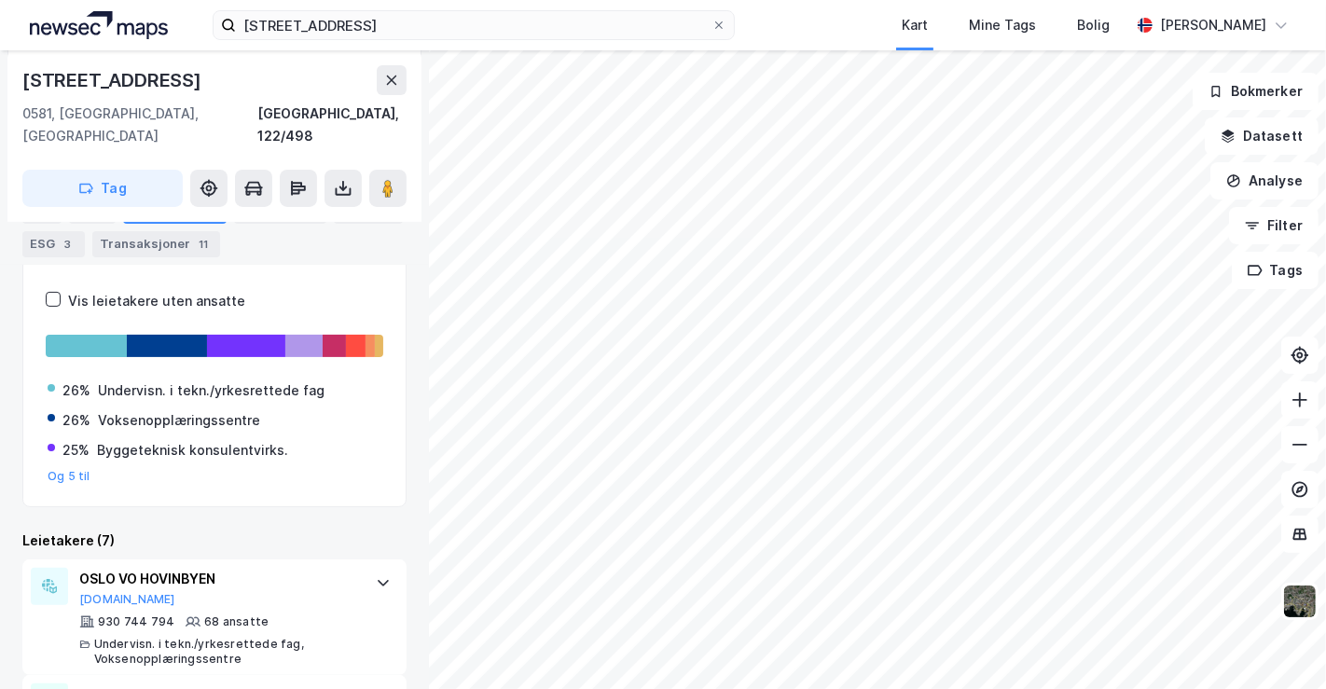
click at [38, 459] on div "Leietakere etter industri Vis leietakere uten ansatte 26% Undervisn. i tekn./yr…" at bounding box center [214, 365] width 384 height 285
click at [58, 469] on button "Og 5 til" at bounding box center [69, 476] width 43 height 15
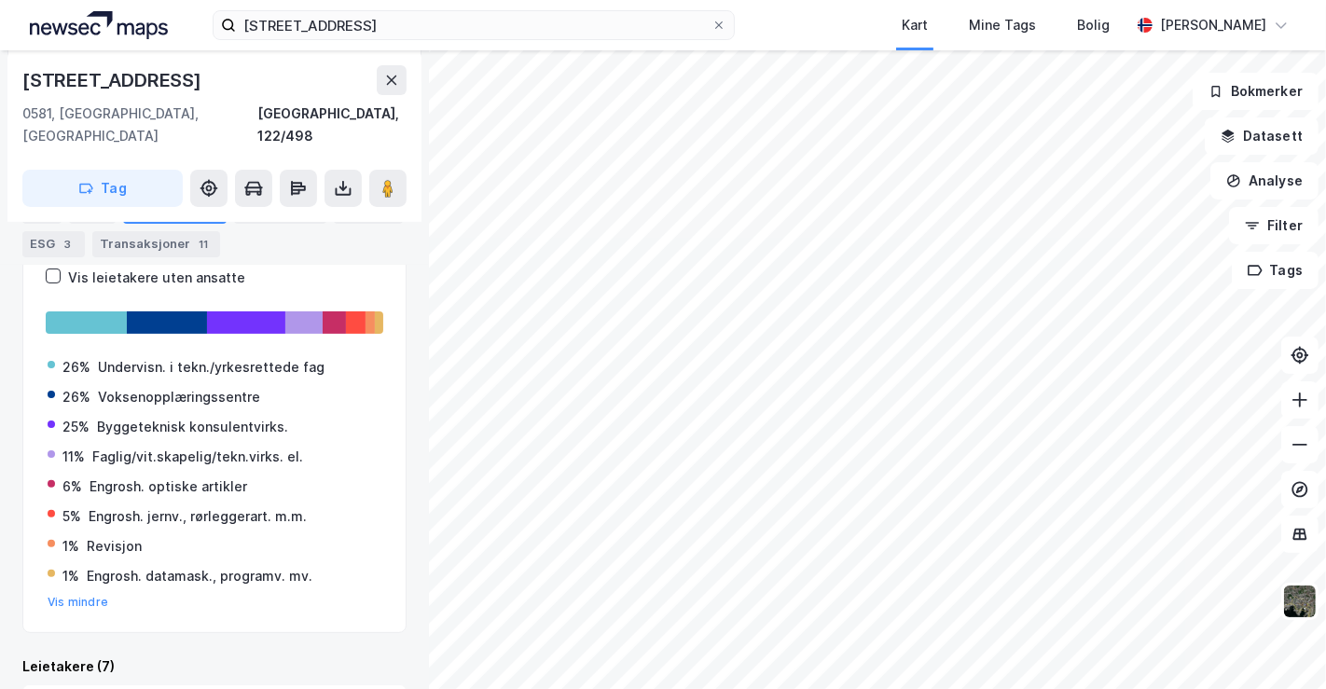
scroll to position [337, 0]
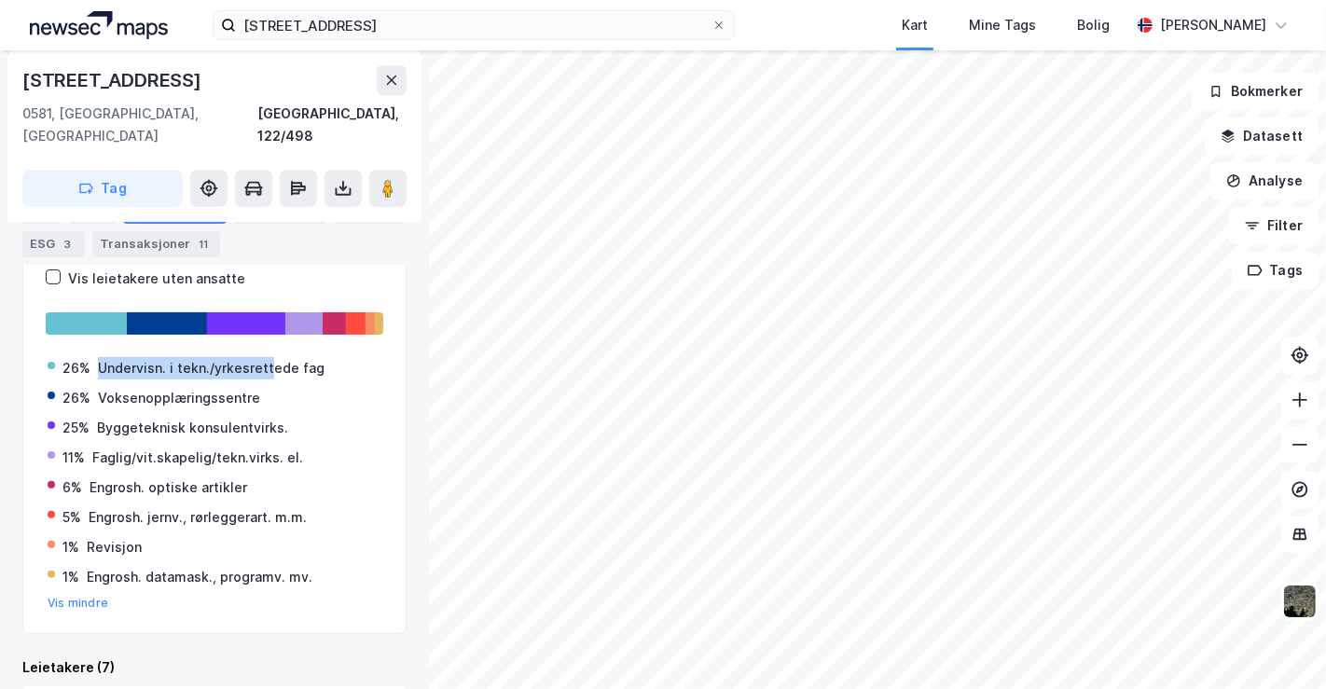
drag, startPoint x: 91, startPoint y: 345, endPoint x: 266, endPoint y: 347, distance: 174.4
click at [266, 357] on div "26% Undervisn. i tekn./yrkesrettede fag" at bounding box center [215, 368] width 334 height 22
click at [299, 417] on div "25% Byggeteknisk konsulentvirks." at bounding box center [215, 428] width 334 height 22
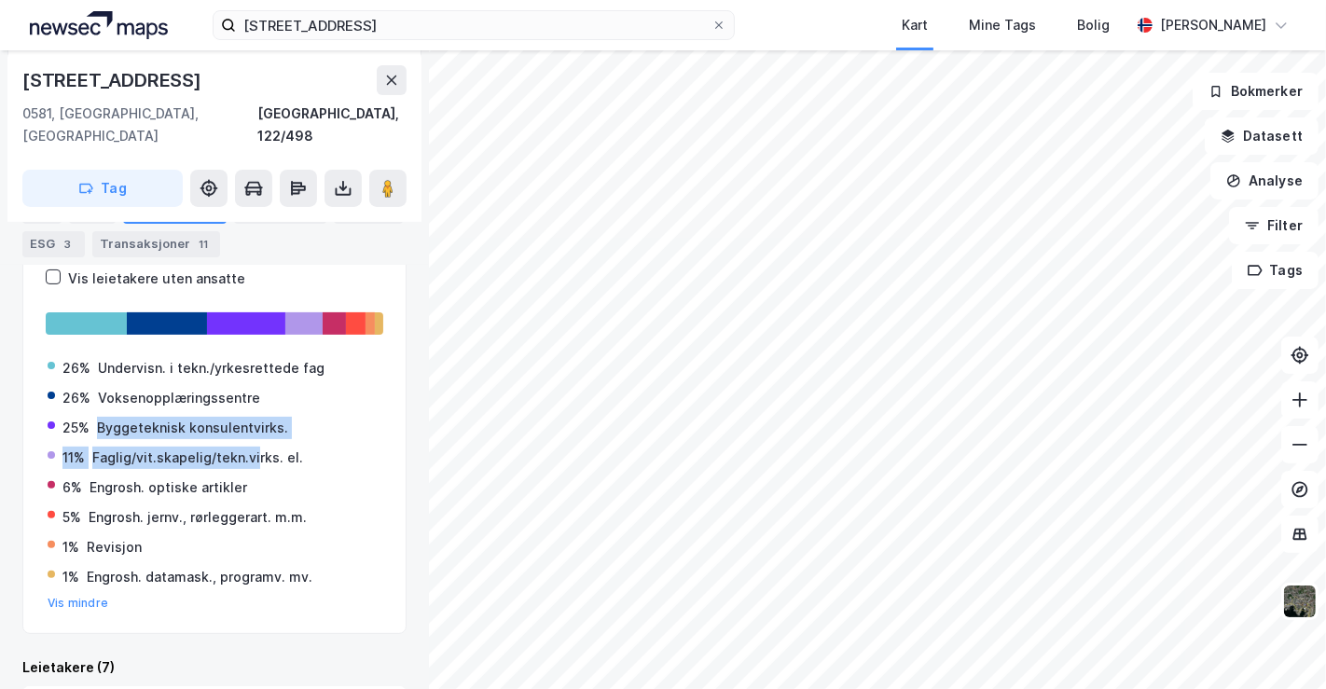
drag, startPoint x: 93, startPoint y: 415, endPoint x: 253, endPoint y: 446, distance: 162.5
click at [253, 446] on div "26% Undervisn. i tekn./yrkesrettede fag 26% Voksenopplæringssentre 25% Byggetek…" at bounding box center [215, 476] width 338 height 268
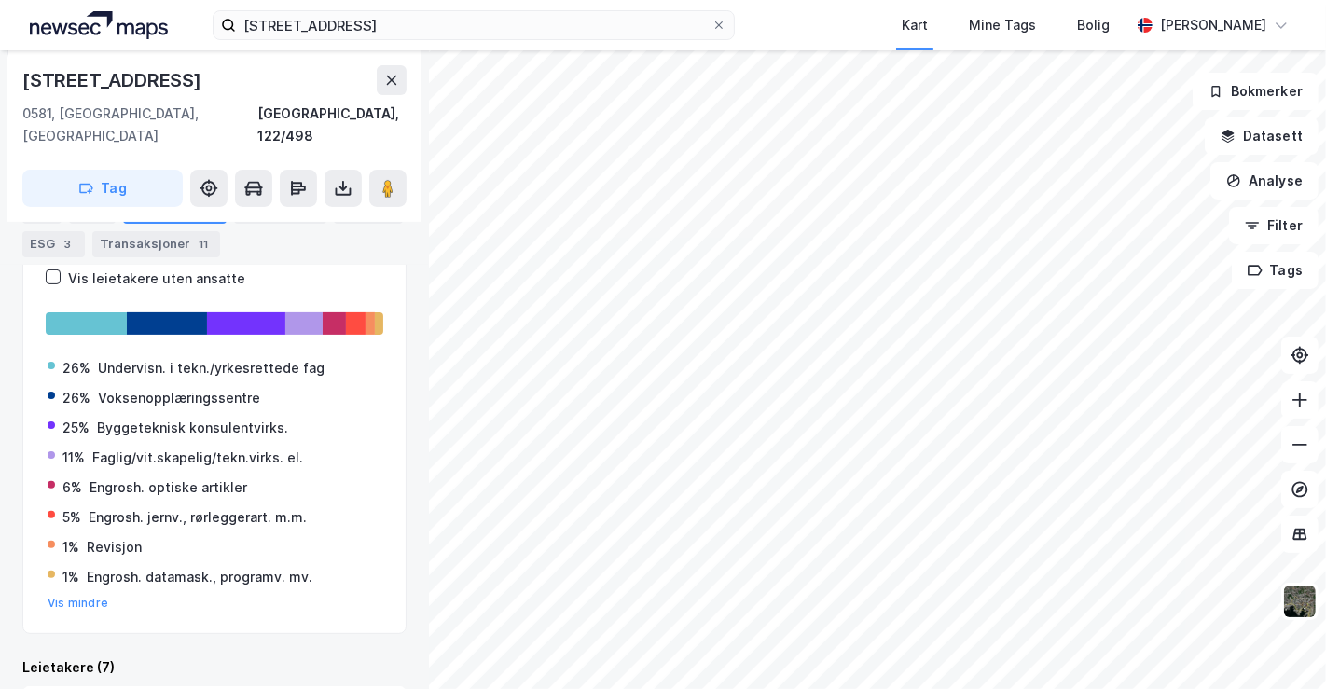
click at [299, 476] on div "26% Undervisn. i tekn./yrkesrettede fag 26% Voksenopplæringssentre 25% Byggetek…" at bounding box center [215, 476] width 338 height 268
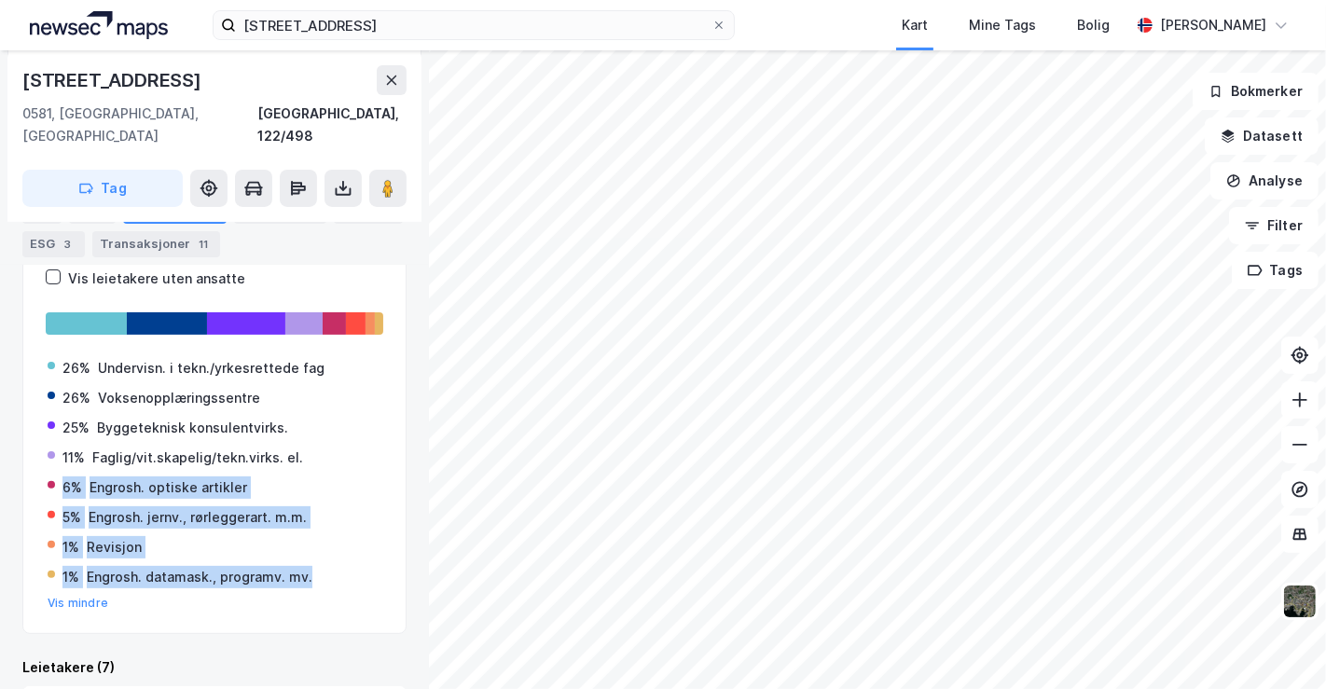
drag, startPoint x: 62, startPoint y: 460, endPoint x: 339, endPoint y: 552, distance: 291.2
click at [339, 552] on div "26% Undervisn. i tekn./yrkesrettede fag 26% Voksenopplæringssentre 25% Byggetek…" at bounding box center [215, 476] width 338 height 268
click at [339, 566] on div "1% Engrosh. datamask., programv. mv." at bounding box center [215, 577] width 334 height 22
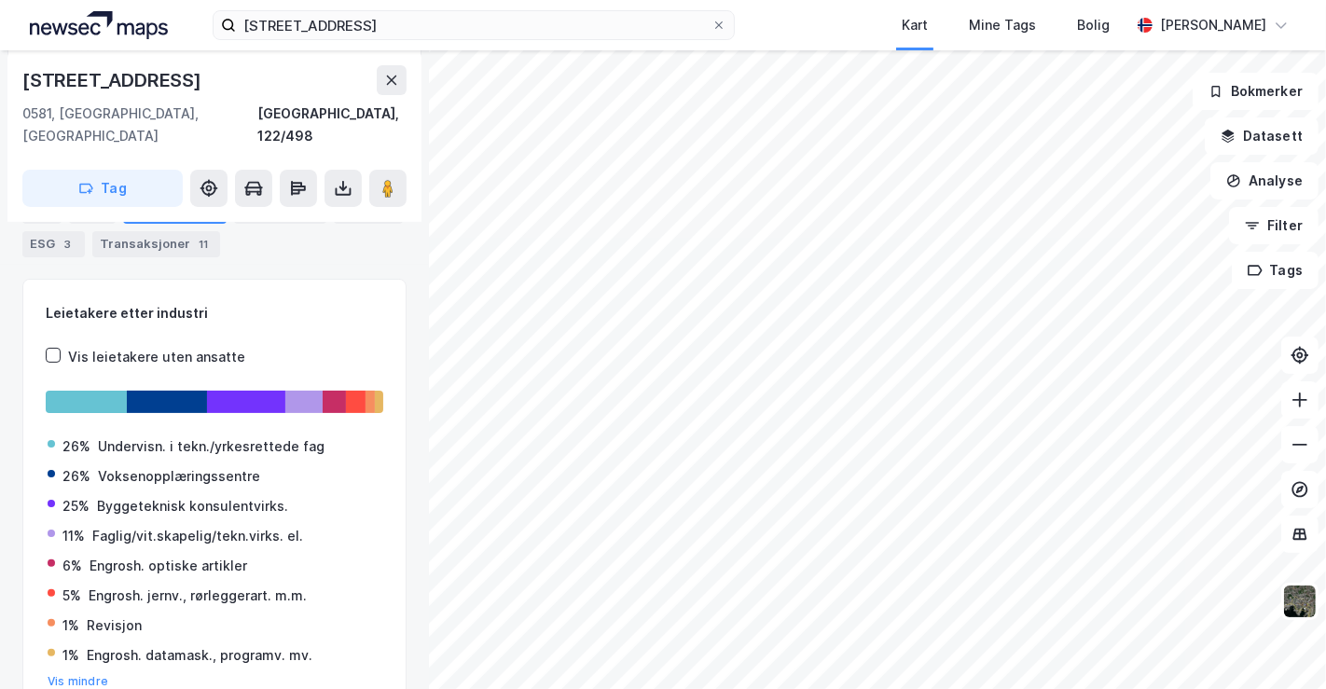
scroll to position [258, 0]
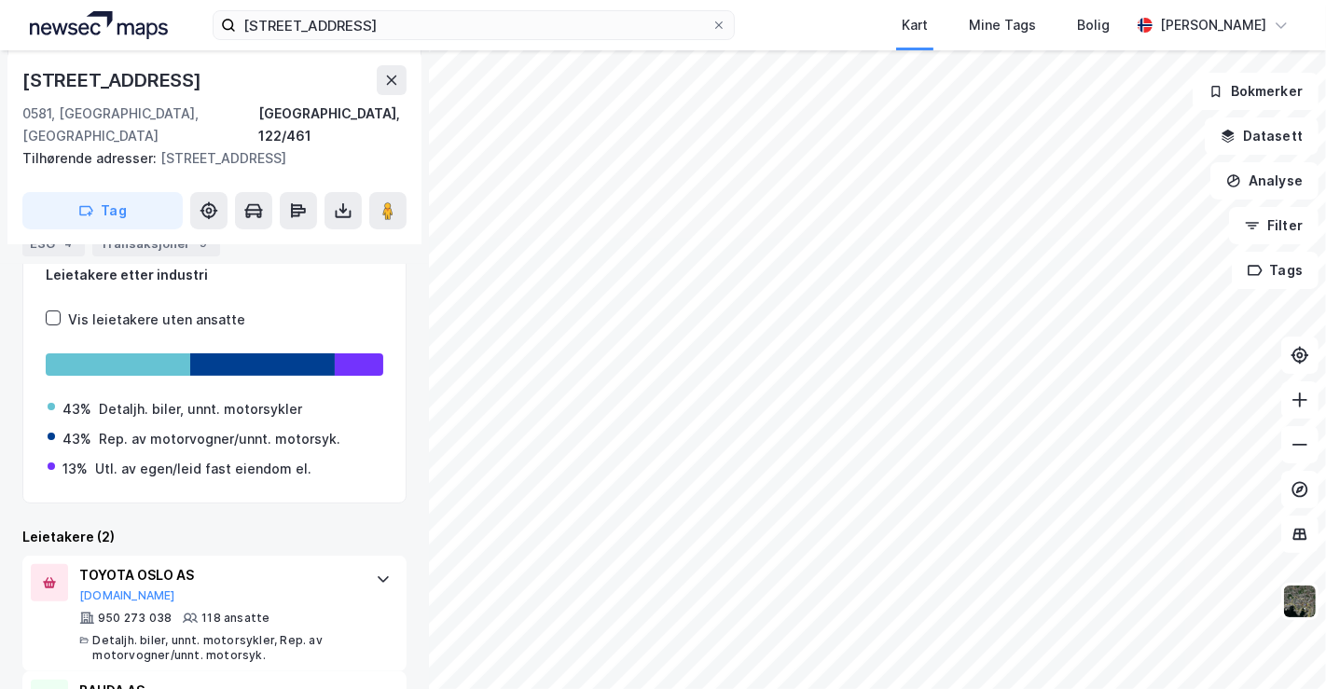
scroll to position [319, 0]
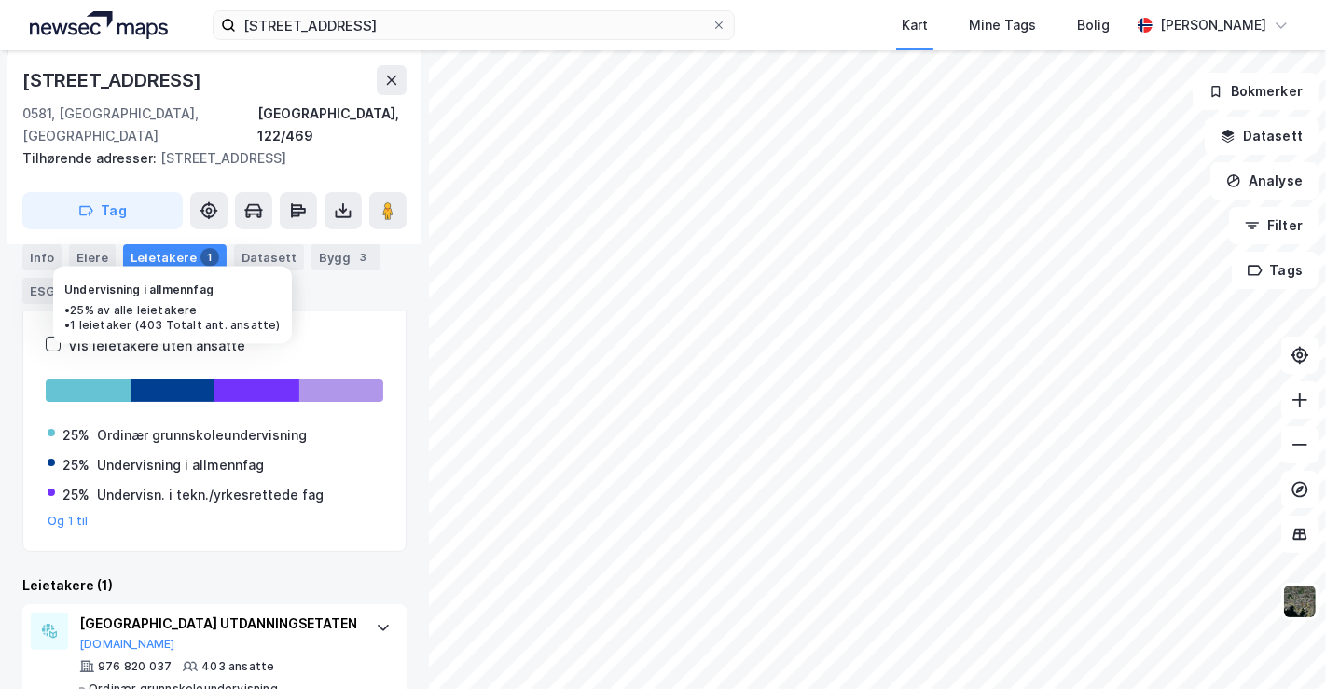
scroll to position [290, 0]
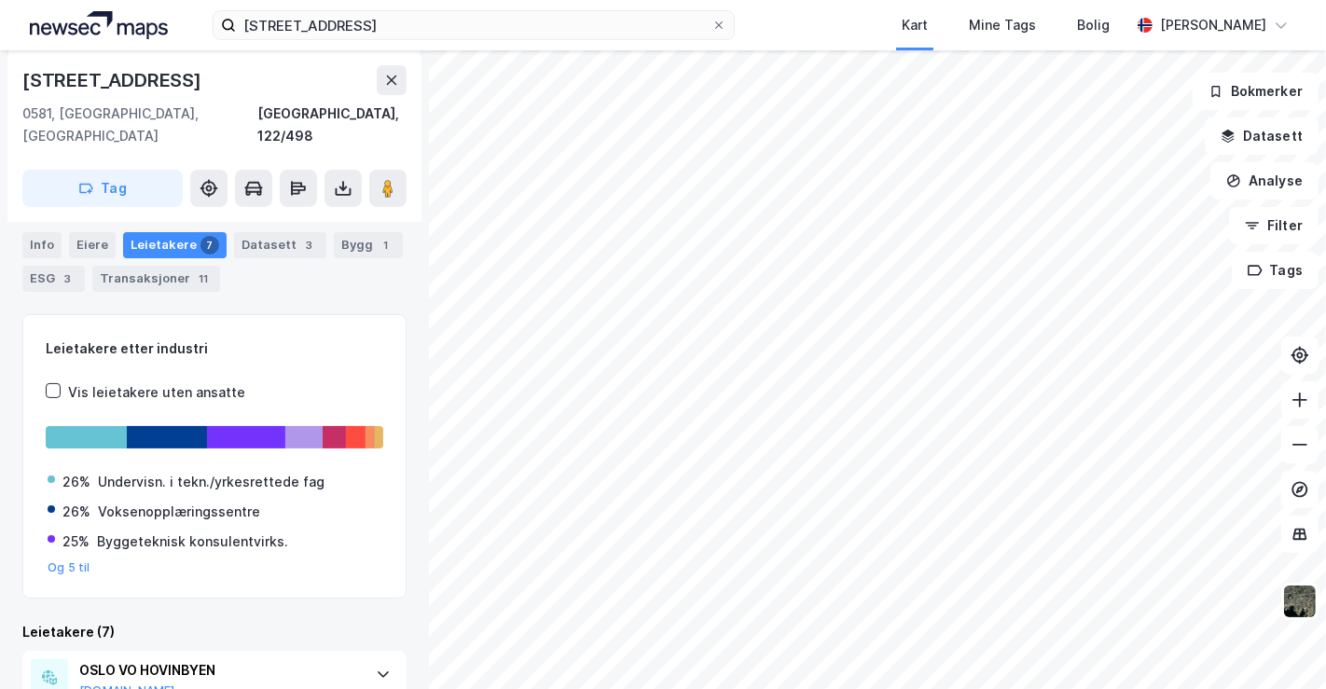
scroll to position [222, 0]
click at [67, 562] on button "Og 5 til" at bounding box center [69, 569] width 43 height 15
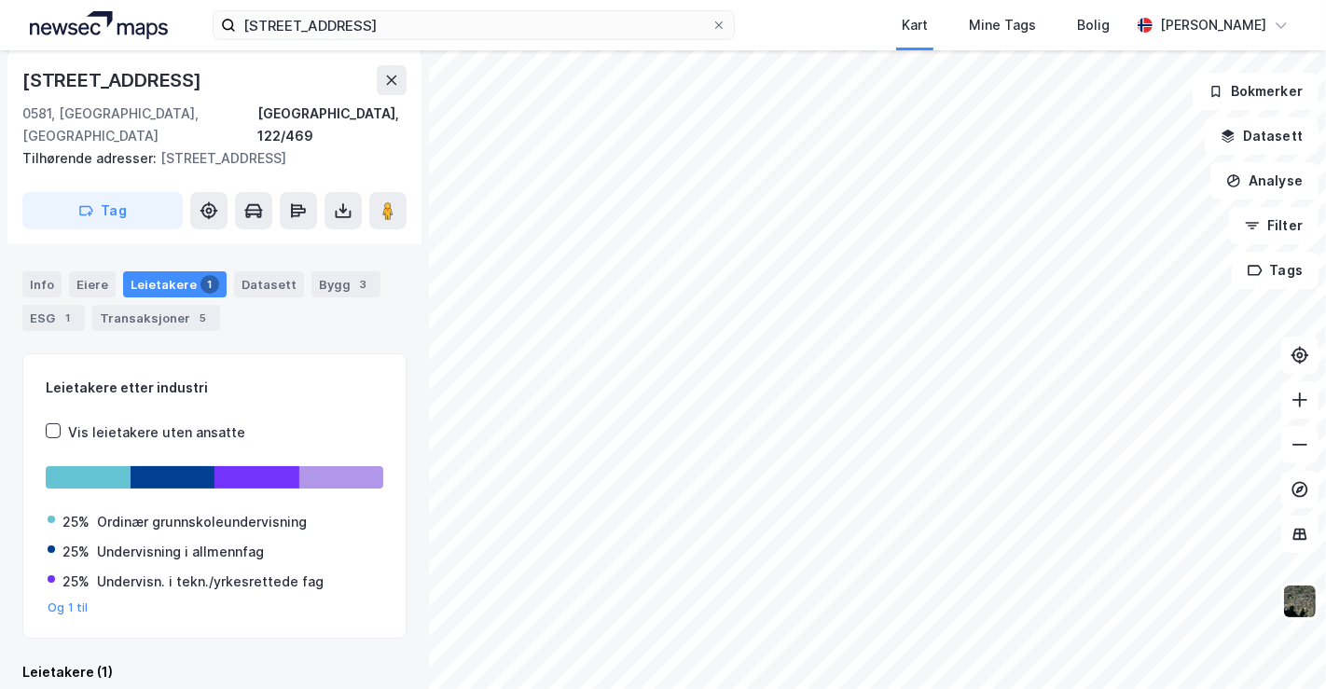
scroll to position [285, 0]
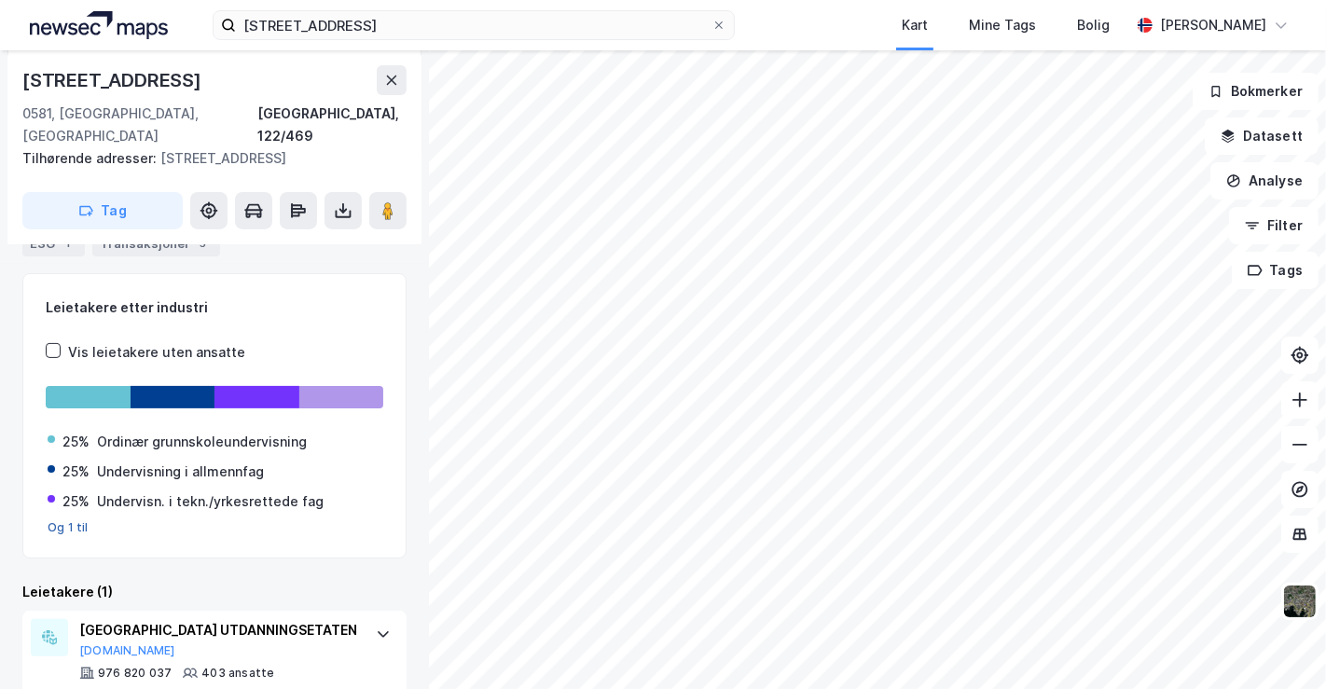
click at [61, 521] on button "Og 1 til" at bounding box center [68, 528] width 41 height 15
